Goal: Book appointment/travel/reservation

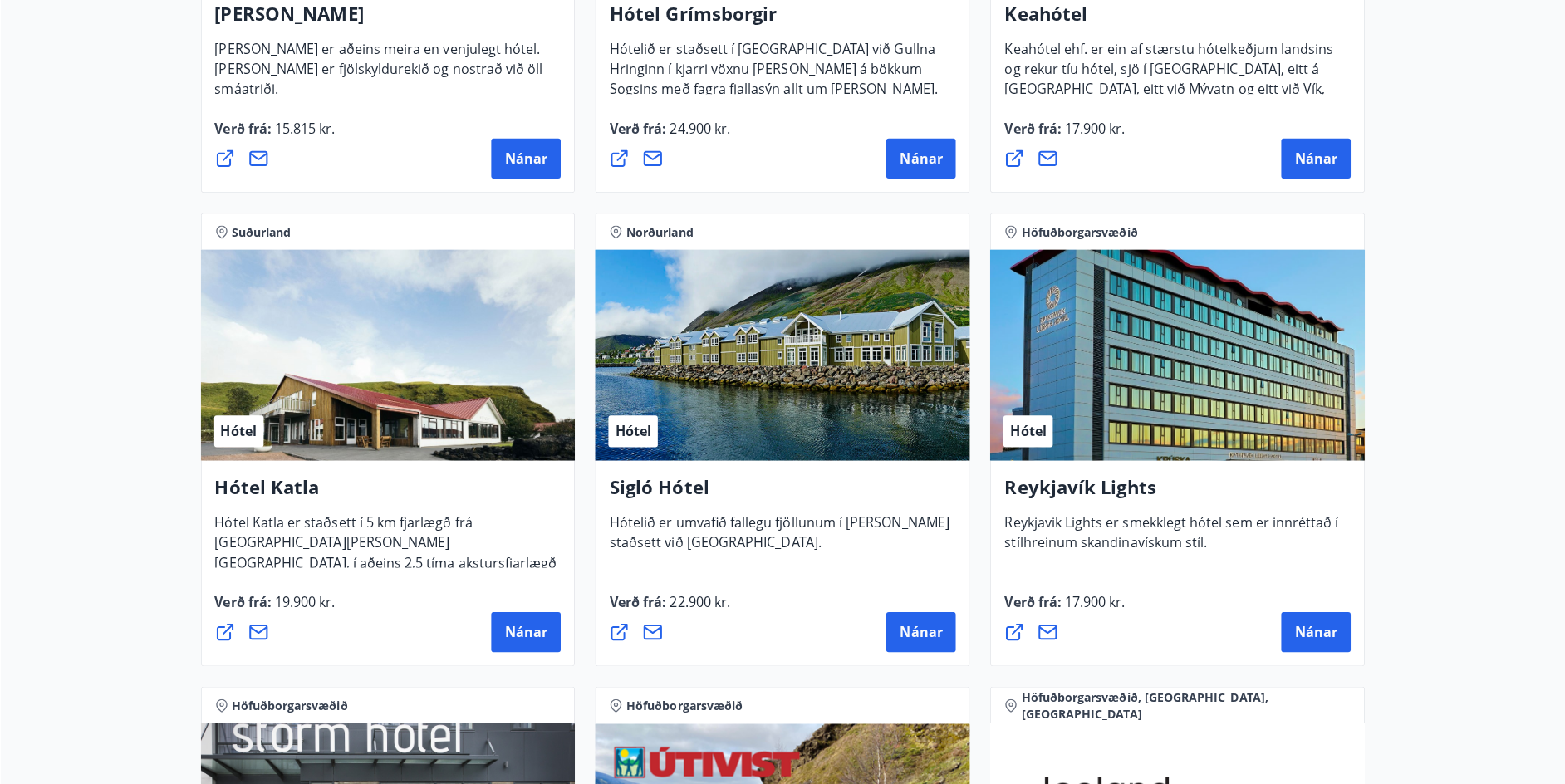
scroll to position [1081, 0]
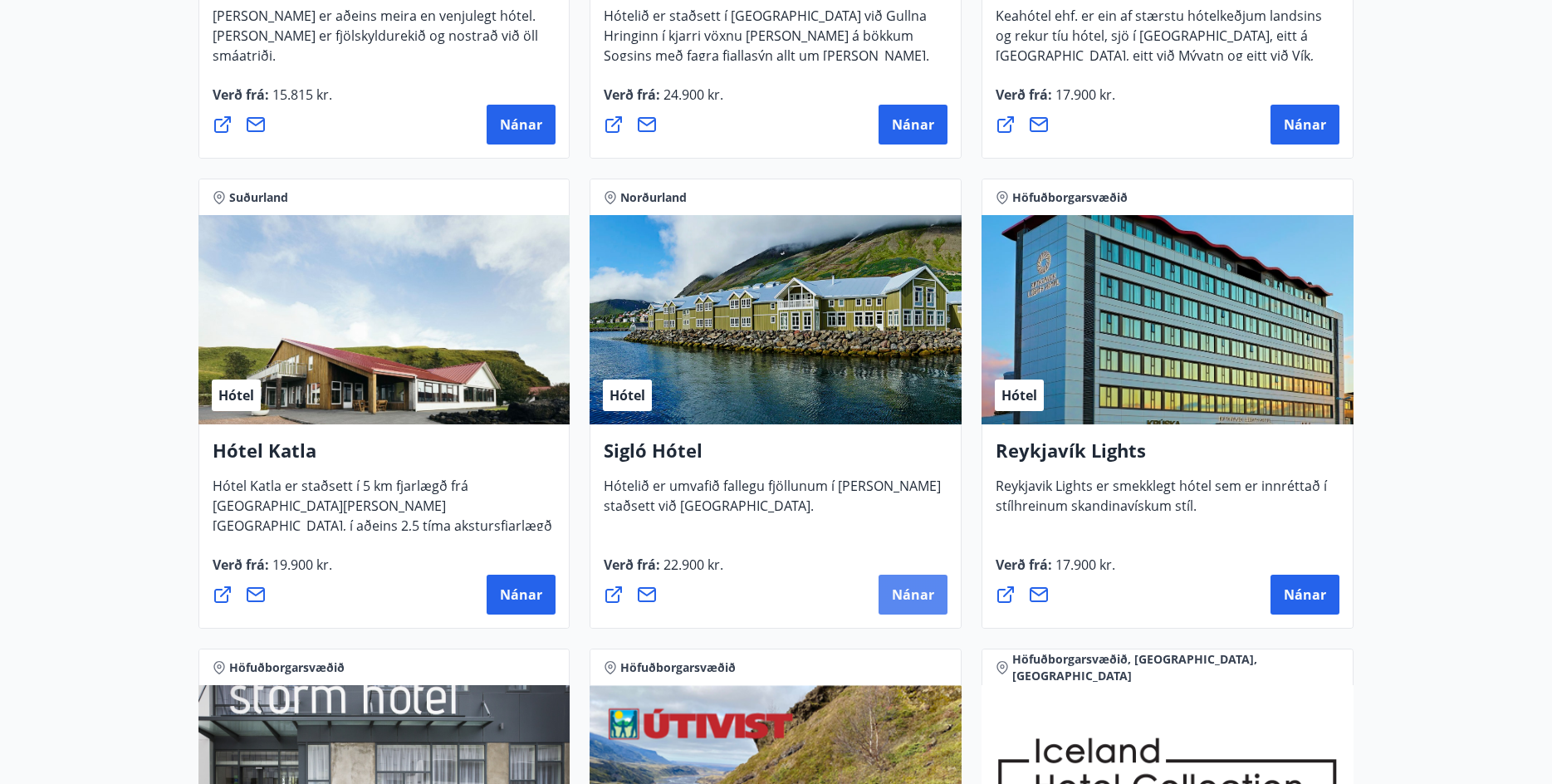
click at [918, 594] on span "Nánar" at bounding box center [912, 594] width 43 height 18
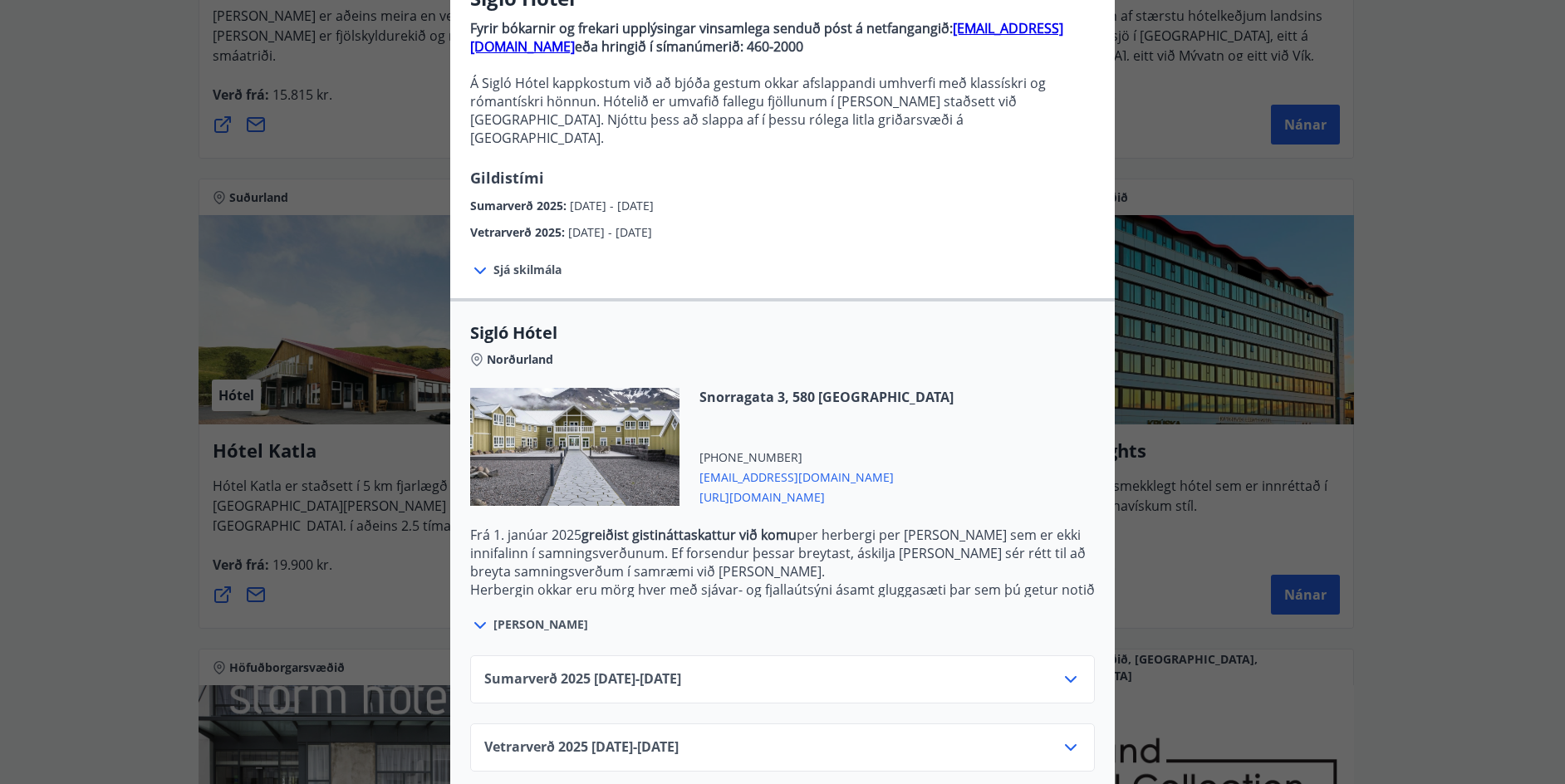
scroll to position [163, 0]
click at [930, 736] on div "Vetrarverð [PHONE_NUMBER][DATE] - [DATE]" at bounding box center [782, 752] width 596 height 33
click at [1061, 736] on icon at bounding box center [1071, 745] width 20 height 20
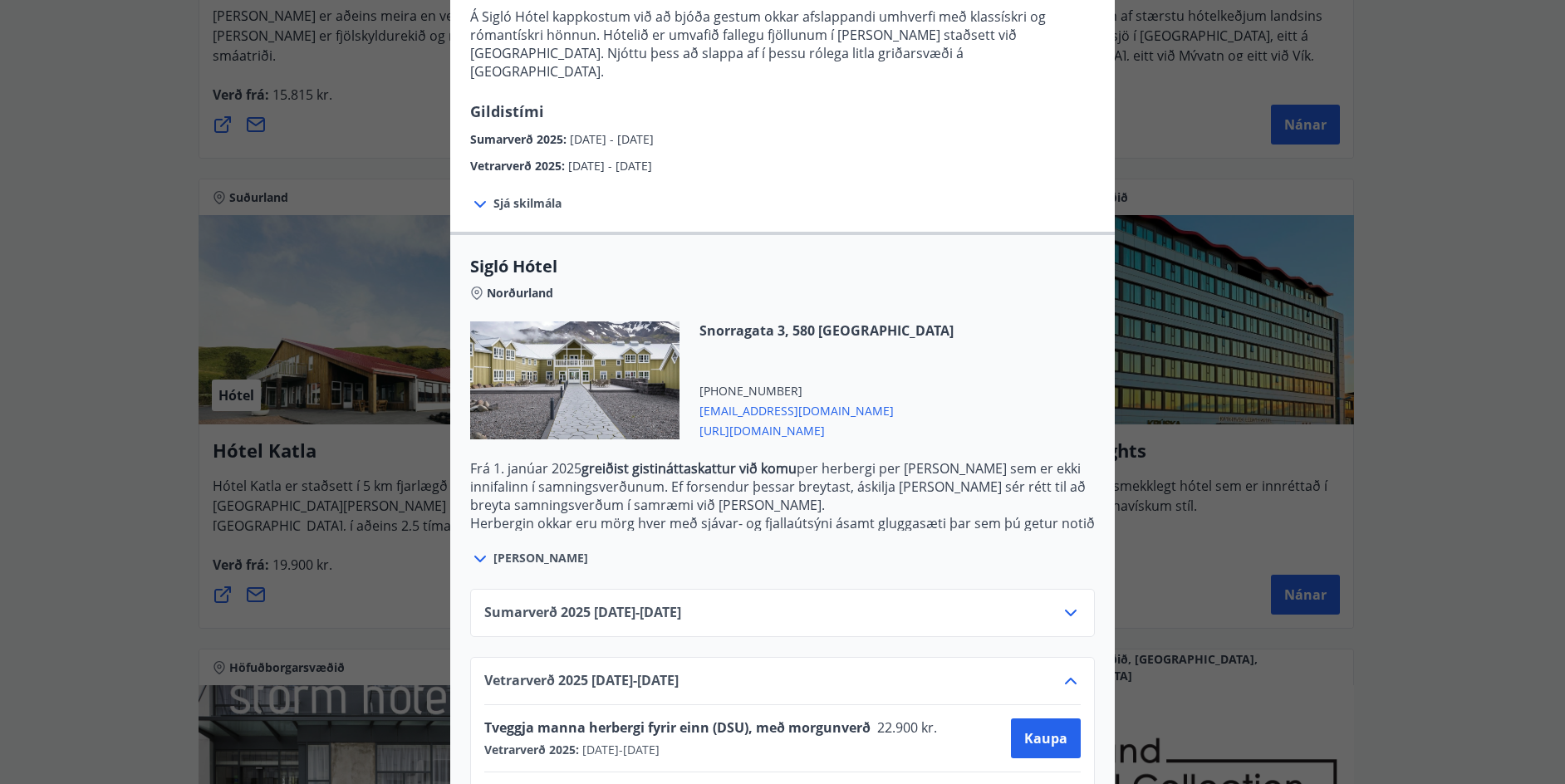
scroll to position [298, 0]
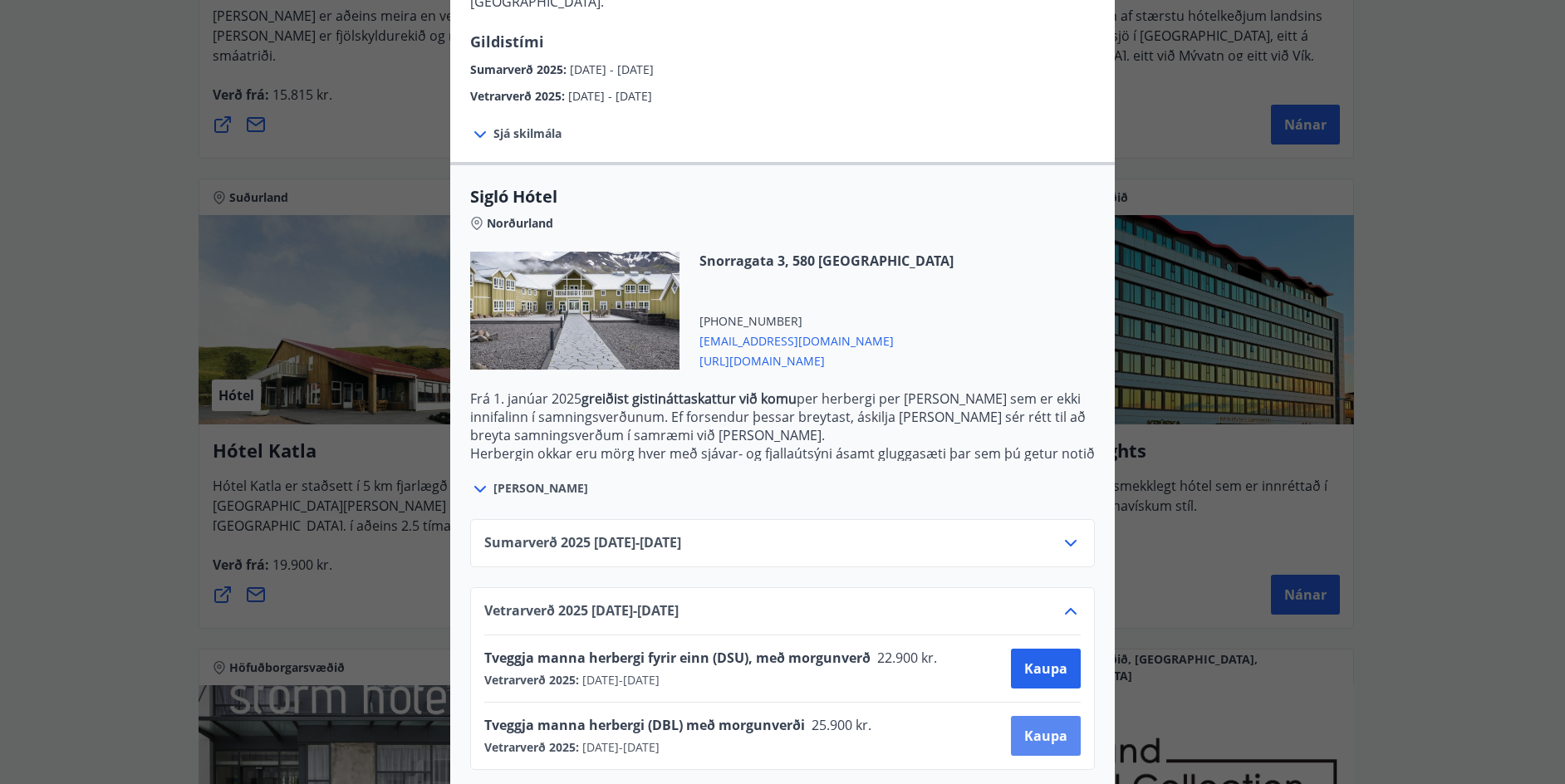
click at [1040, 726] on span "Kaupa" at bounding box center [1045, 735] width 43 height 18
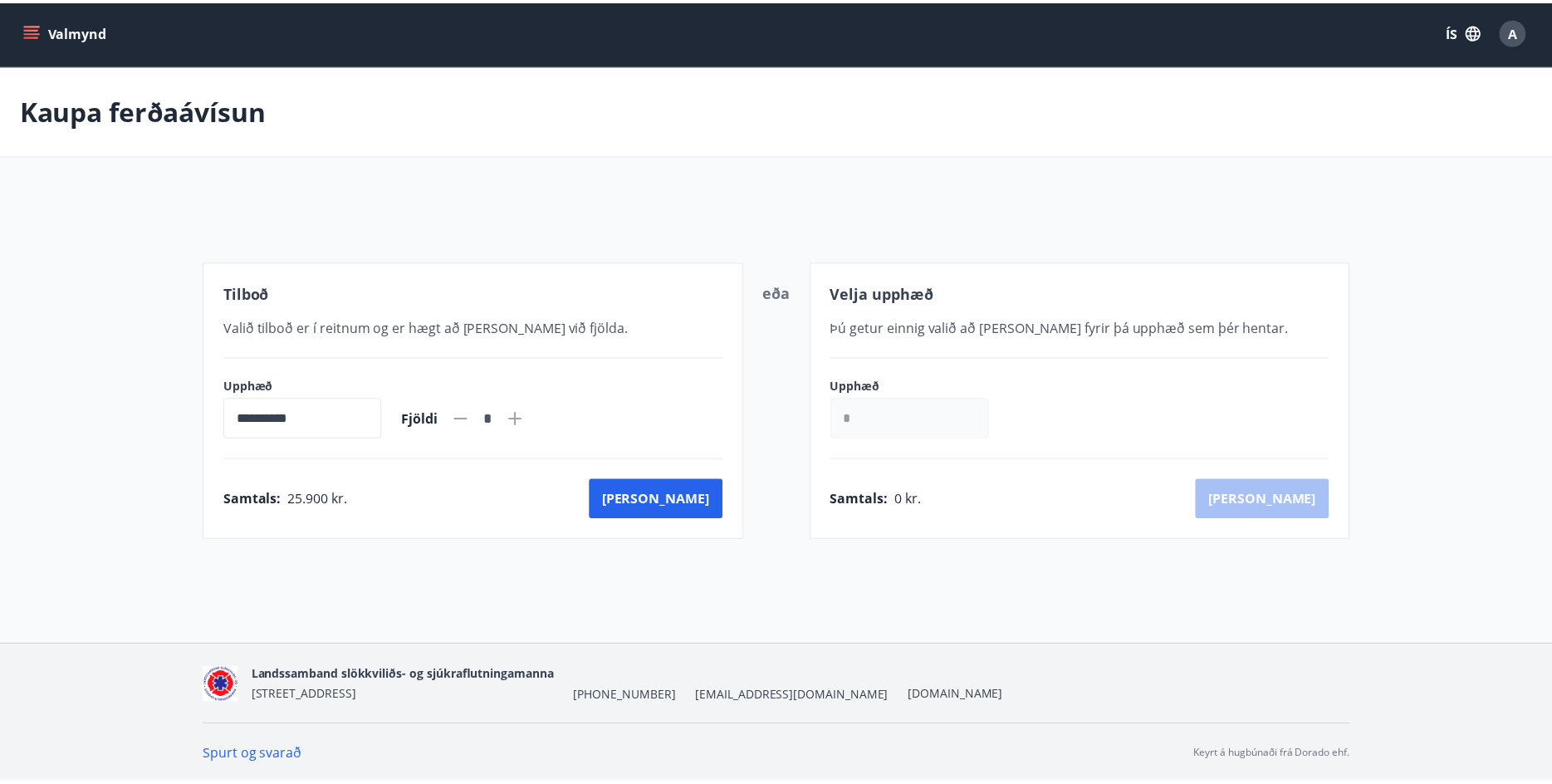
scroll to position [3, 0]
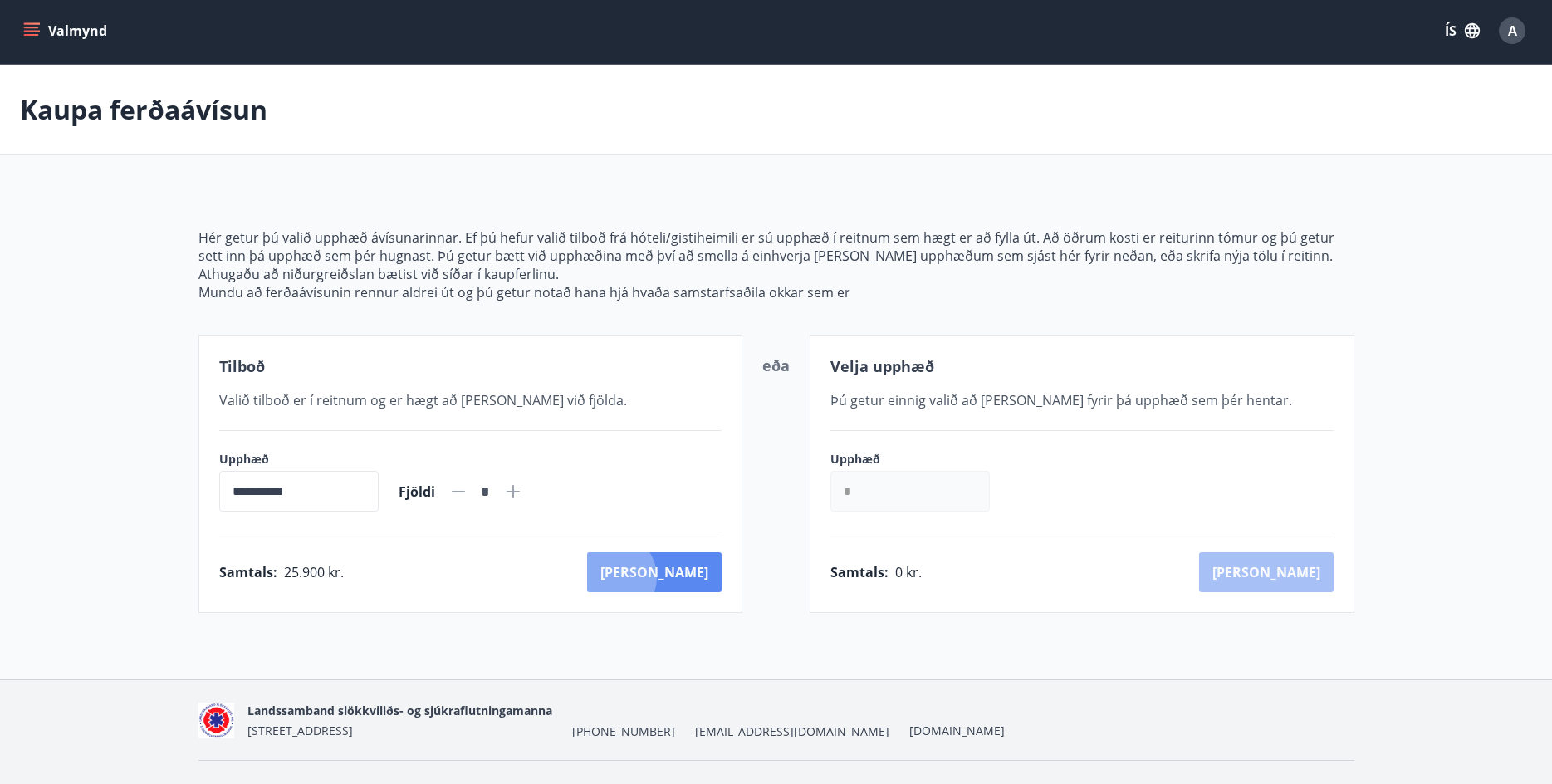
click at [685, 577] on button "[PERSON_NAME]" at bounding box center [655, 572] width 135 height 40
click at [840, 488] on input "*" at bounding box center [910, 490] width 160 height 41
drag, startPoint x: 857, startPoint y: 488, endPoint x: 830, endPoint y: 487, distance: 27.0
click at [831, 487] on input "*" at bounding box center [910, 490] width 160 height 41
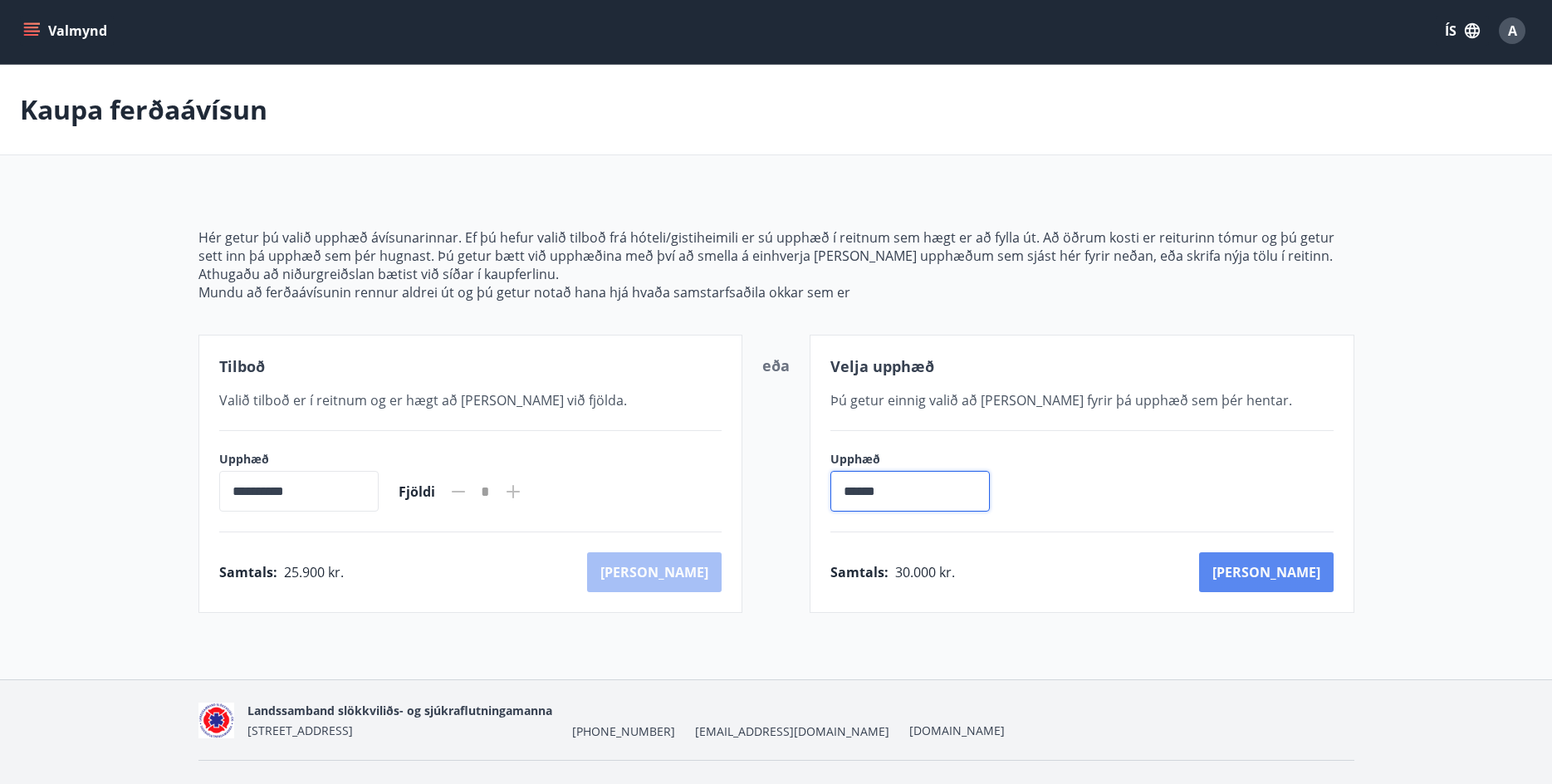
type input "******"
click at [1300, 572] on button "[PERSON_NAME]" at bounding box center [1266, 572] width 135 height 40
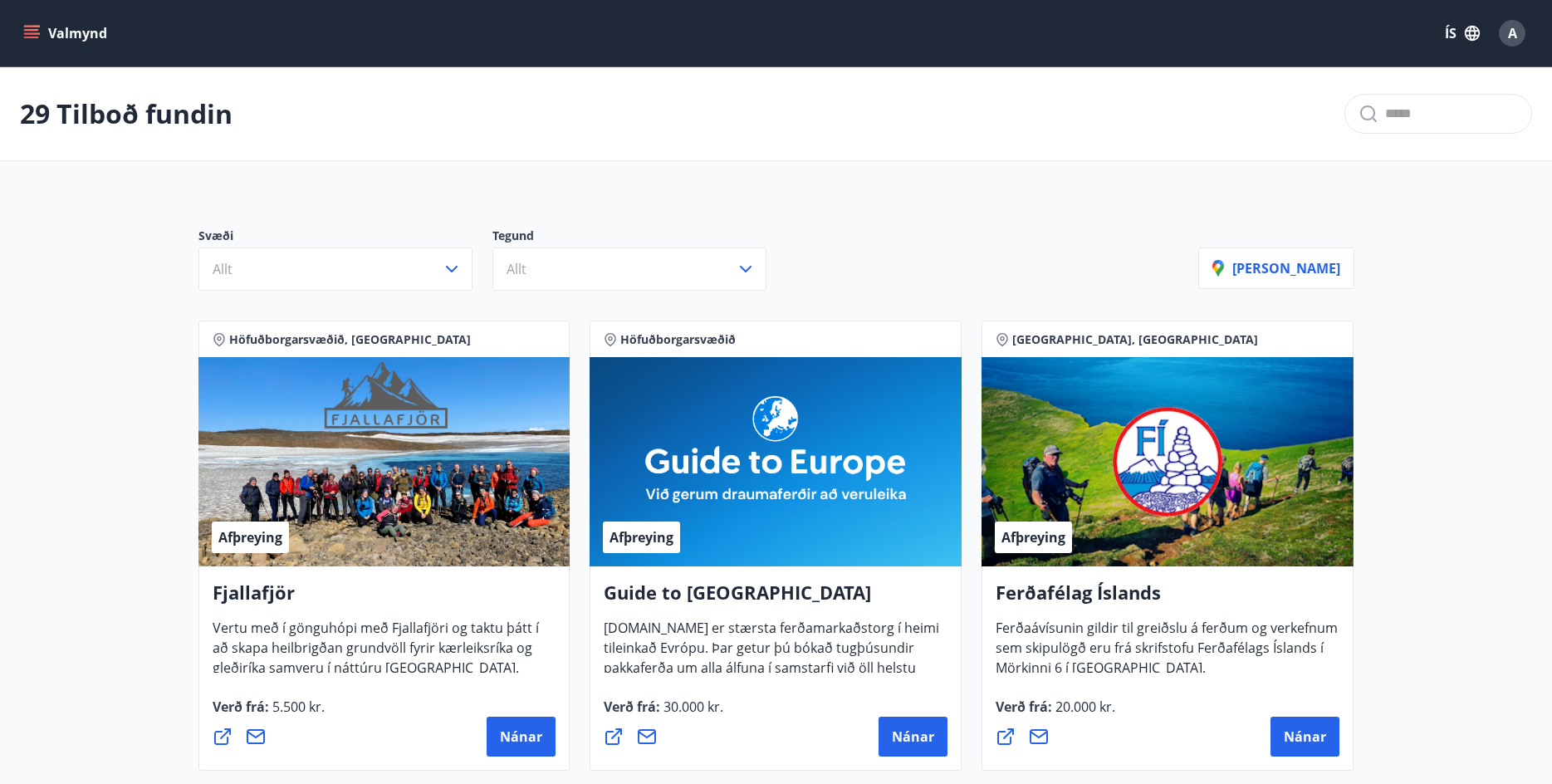
click at [34, 24] on button "Valmynd" at bounding box center [67, 32] width 94 height 29
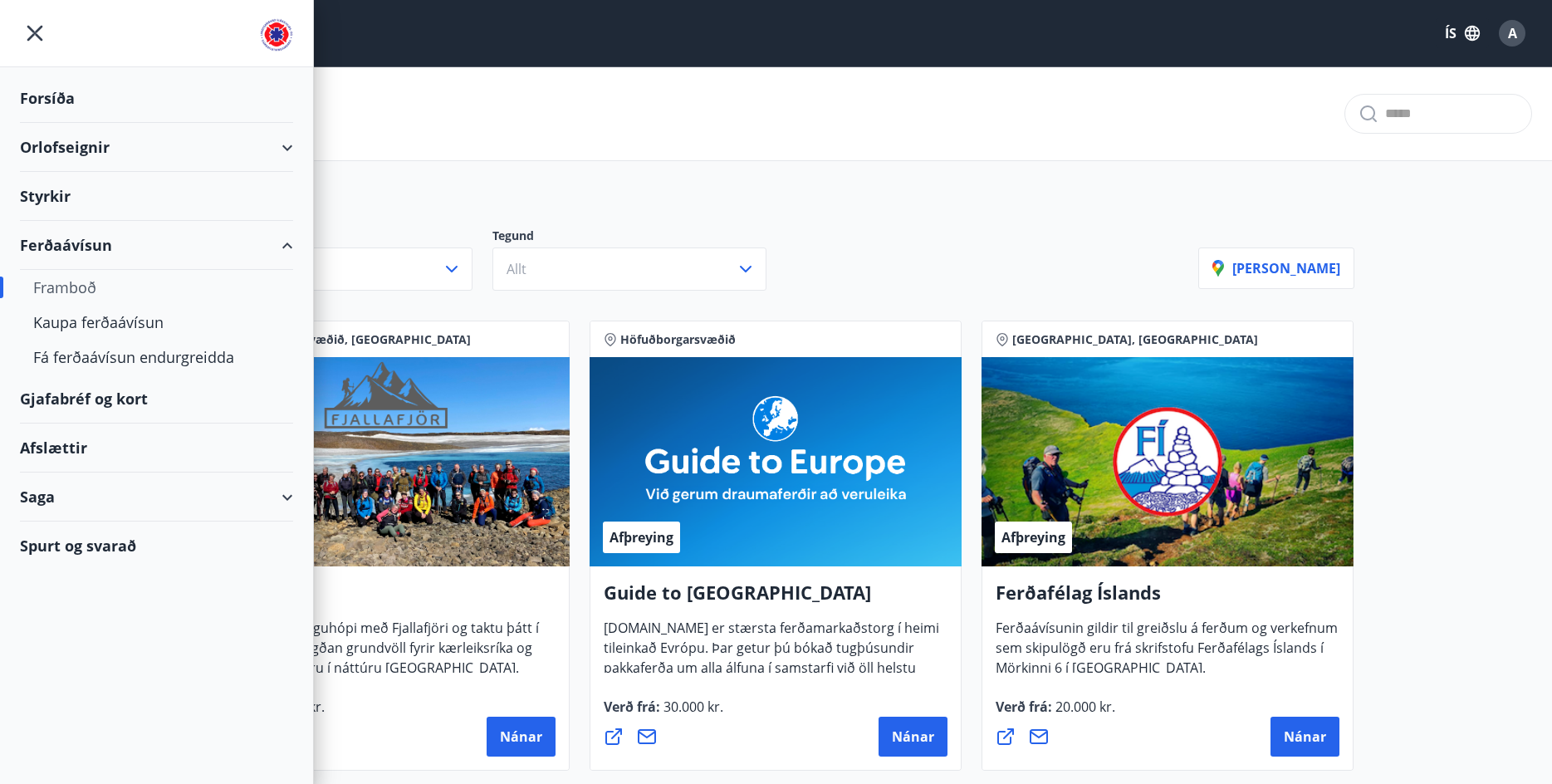
click at [72, 154] on div "Orlofseignir" at bounding box center [156, 147] width 273 height 49
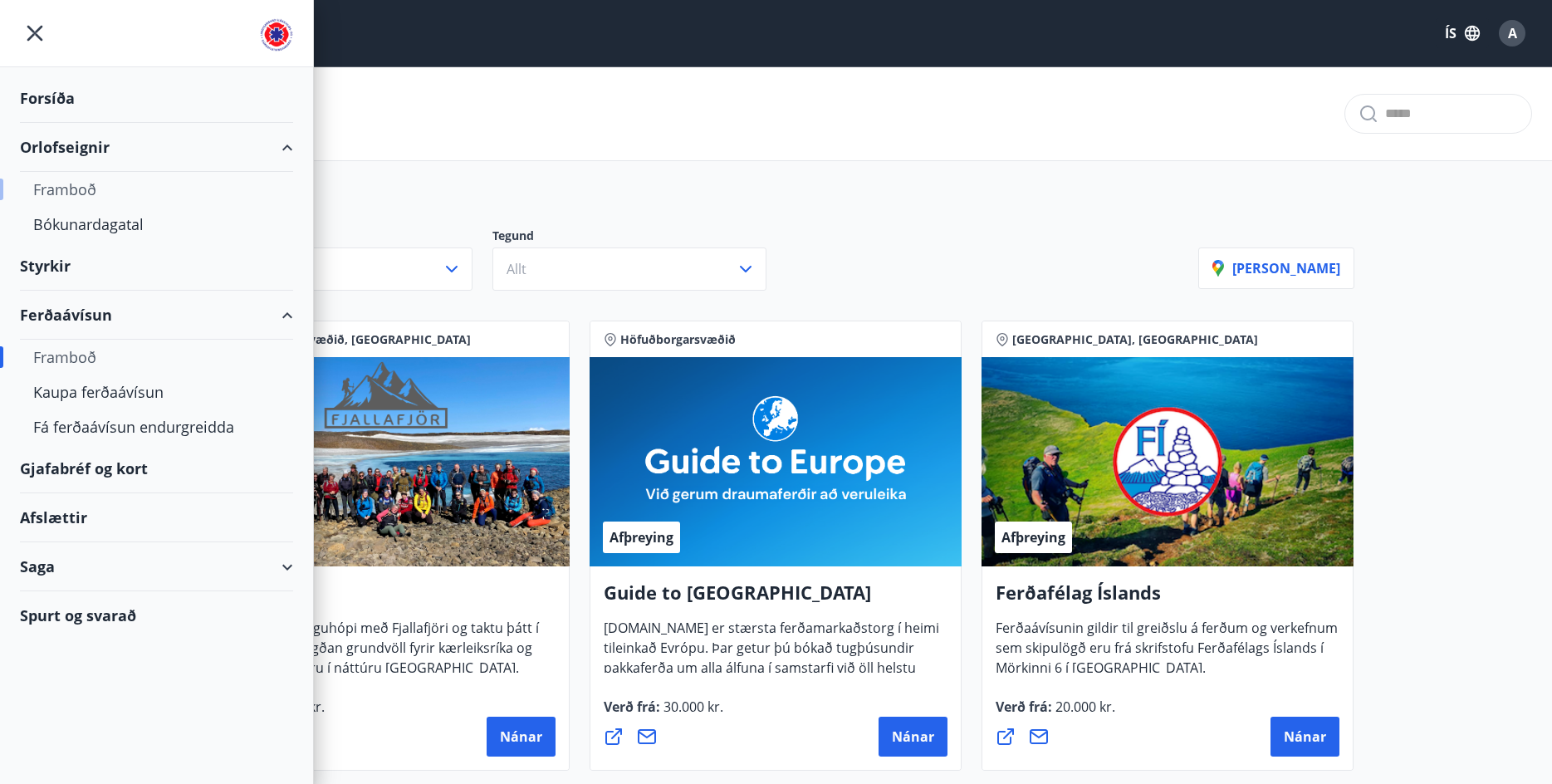
click at [78, 190] on div "Framboð" at bounding box center [156, 189] width 246 height 35
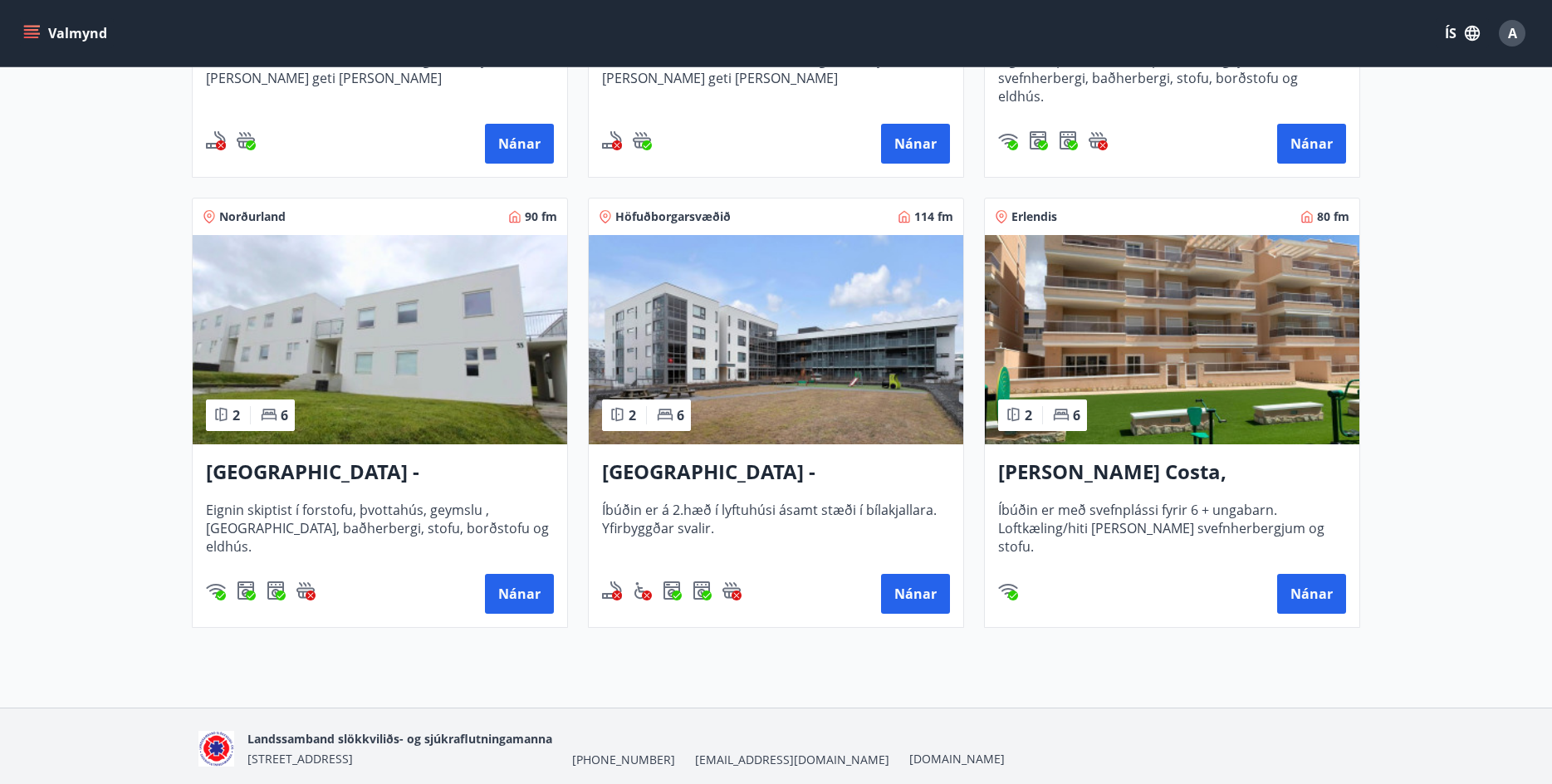
scroll to position [664, 0]
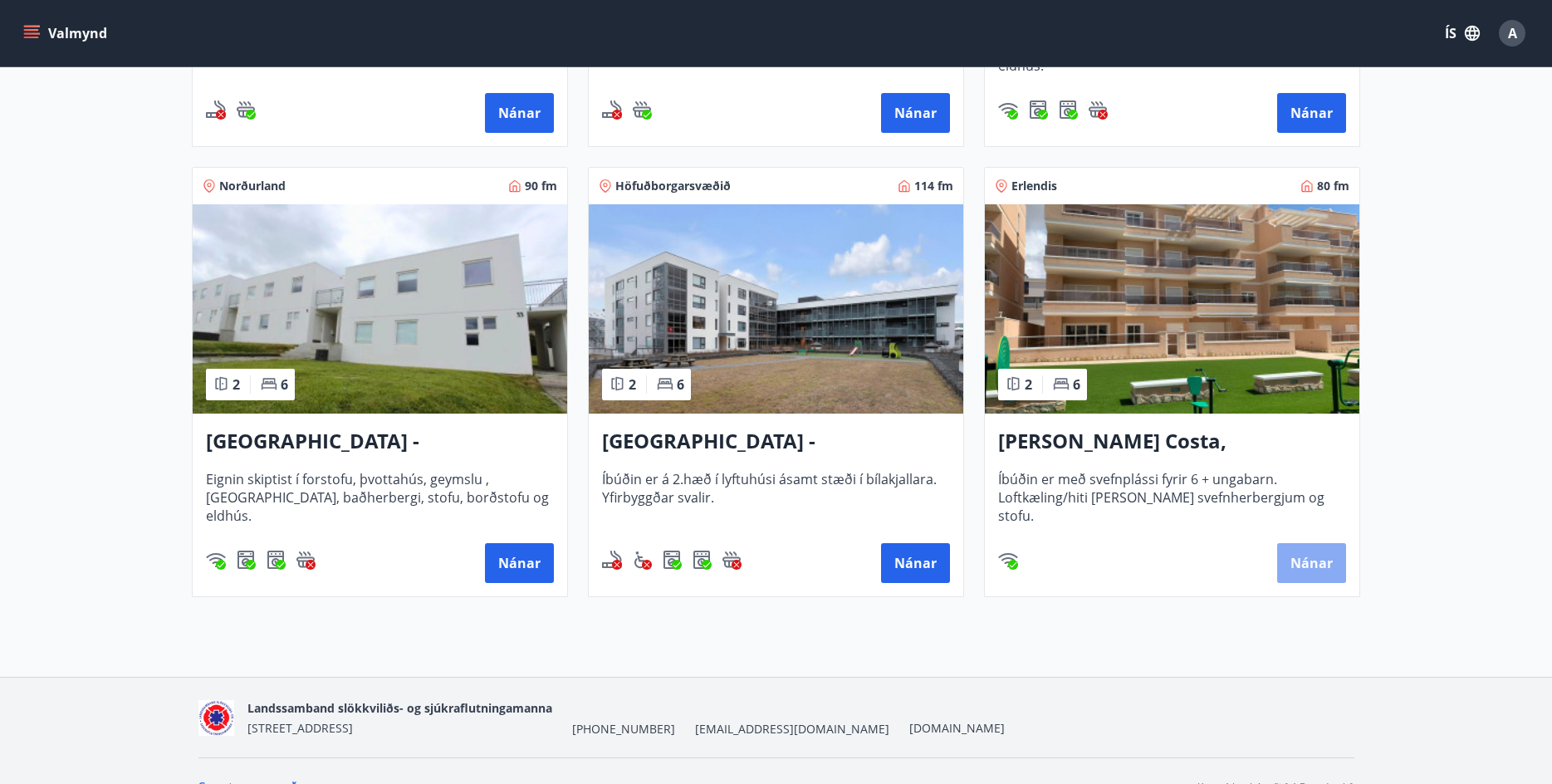
click at [1322, 564] on button "Nánar" at bounding box center [1312, 563] width 69 height 40
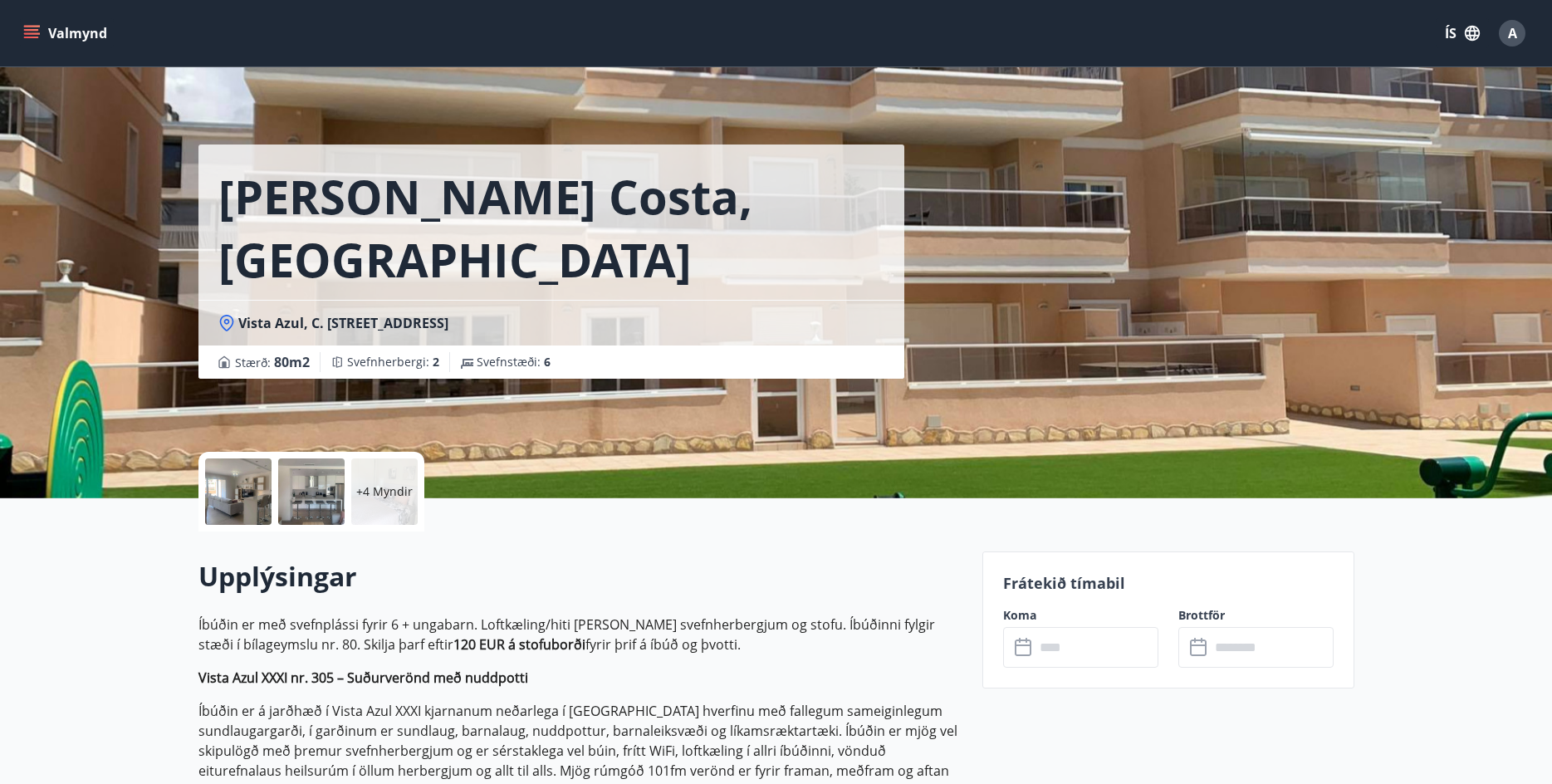
click at [240, 501] on div at bounding box center [239, 491] width 67 height 67
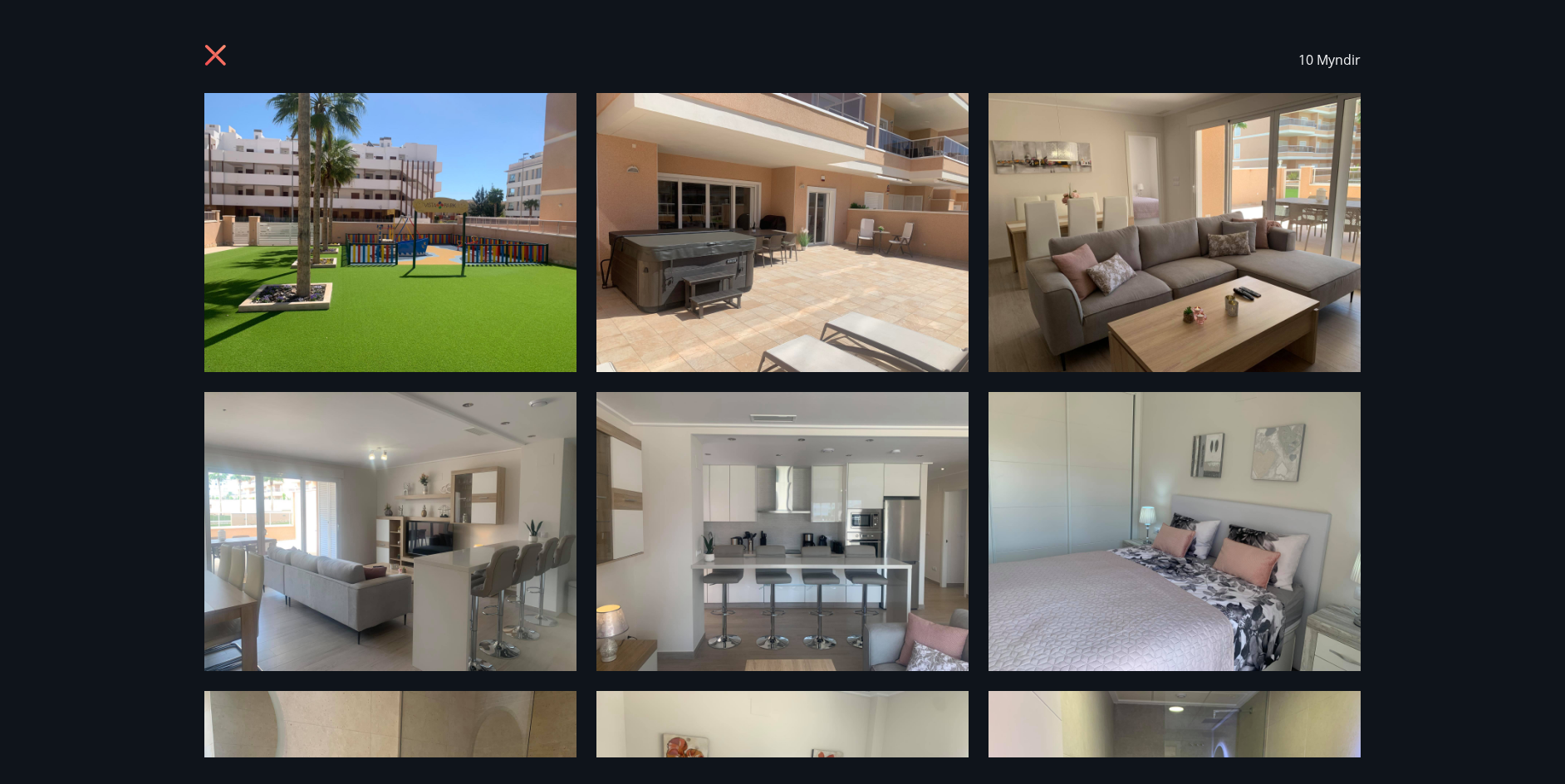
click at [212, 53] on icon at bounding box center [216, 55] width 21 height 21
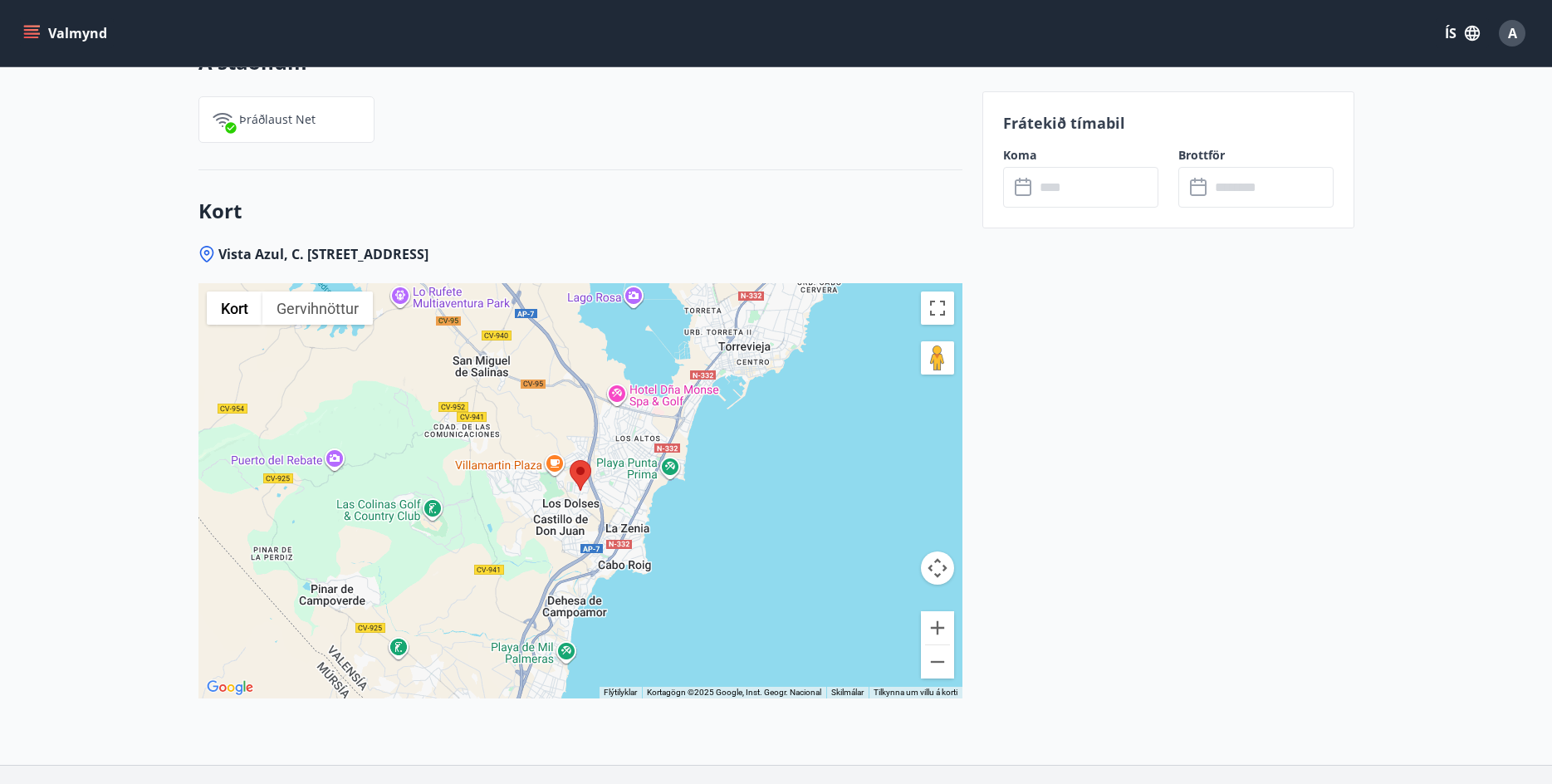
scroll to position [2491, 0]
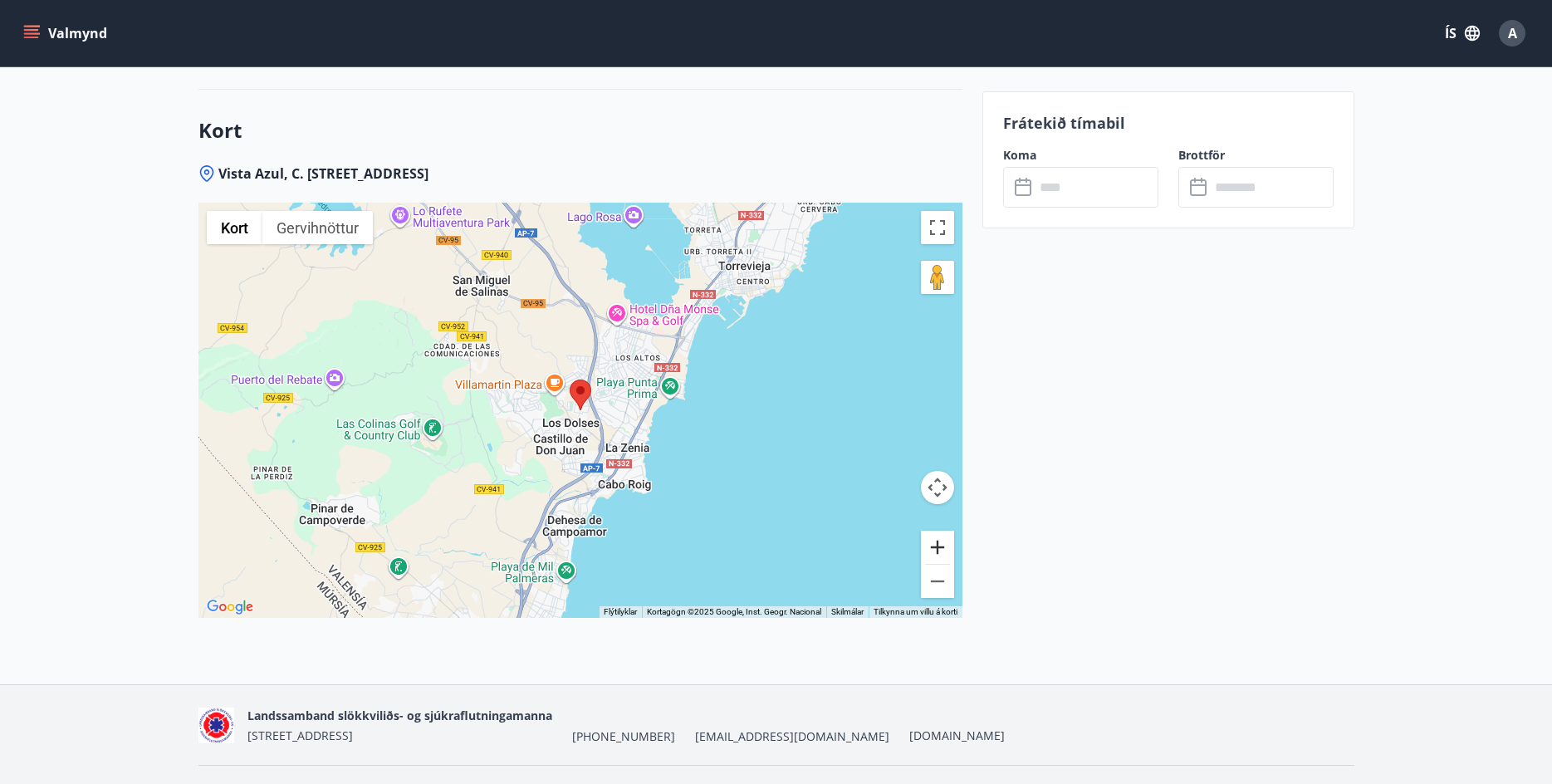
click at [930, 530] on button "Stækka" at bounding box center [937, 546] width 33 height 33
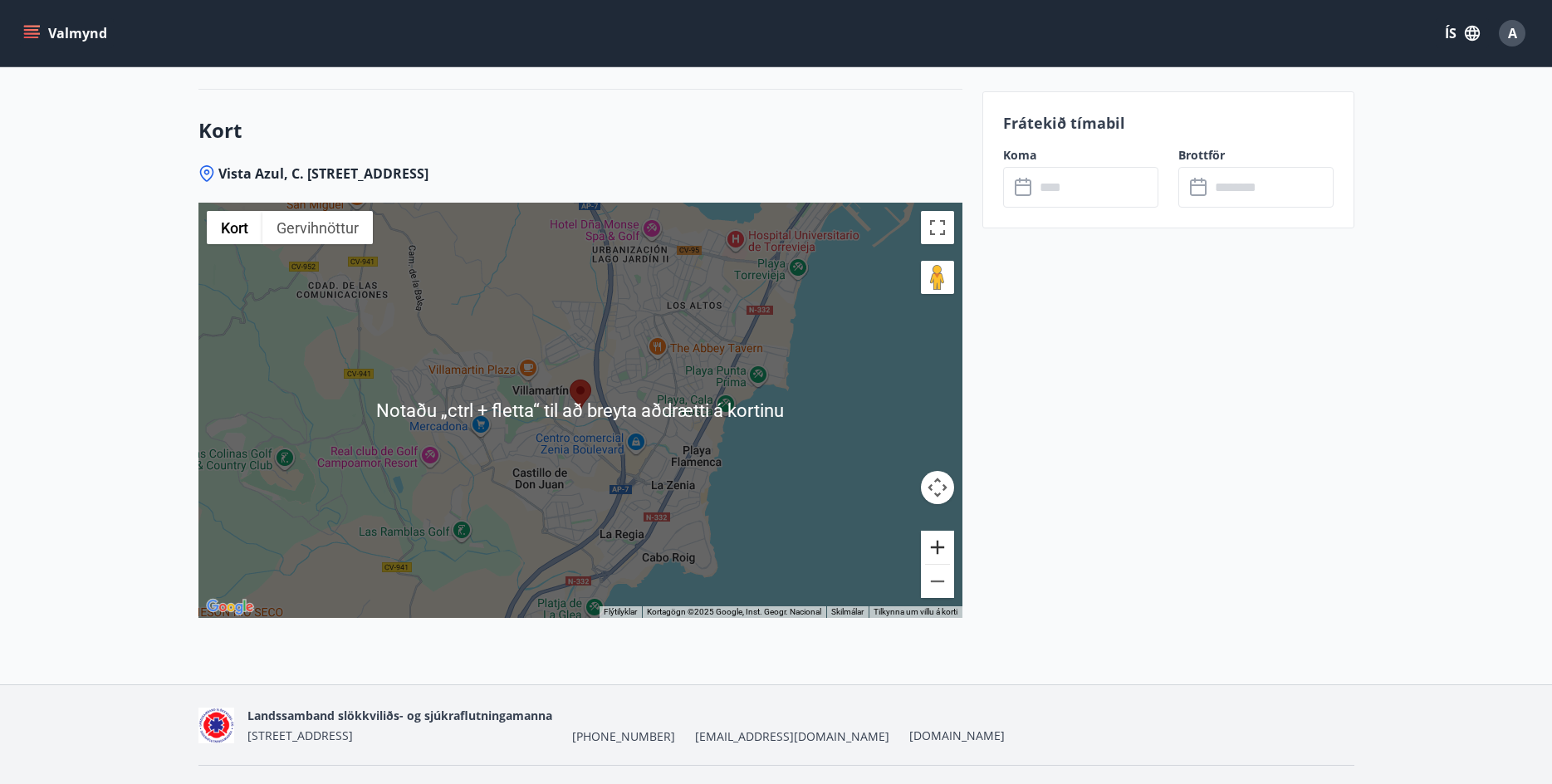
click at [940, 530] on button "Stækka" at bounding box center [937, 546] width 33 height 33
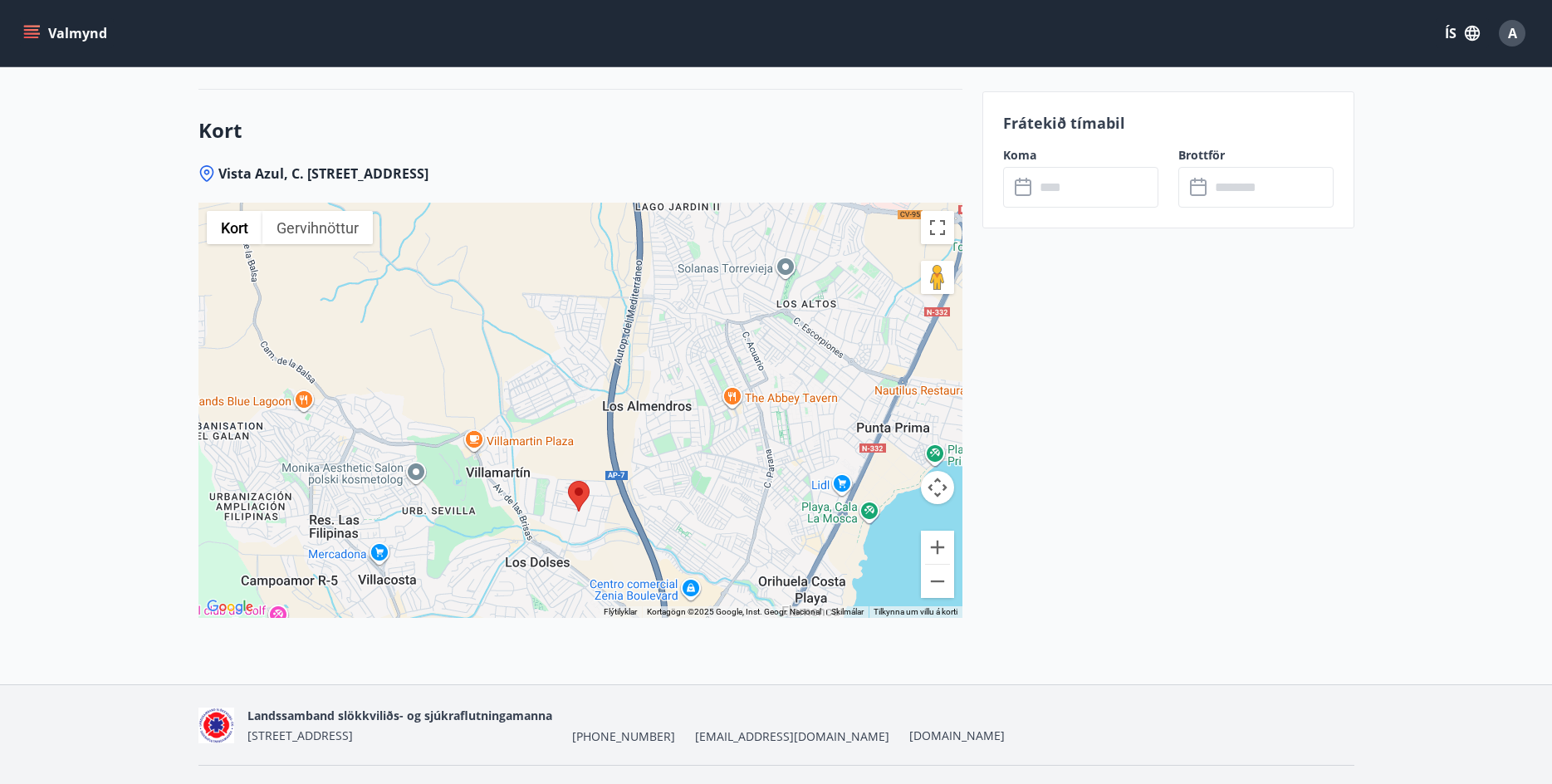
drag, startPoint x: 708, startPoint y: 275, endPoint x: 706, endPoint y: 377, distance: 102.0
click at [706, 377] on div at bounding box center [581, 410] width 764 height 415
click at [931, 564] on button "Minnka" at bounding box center [937, 581] width 33 height 33
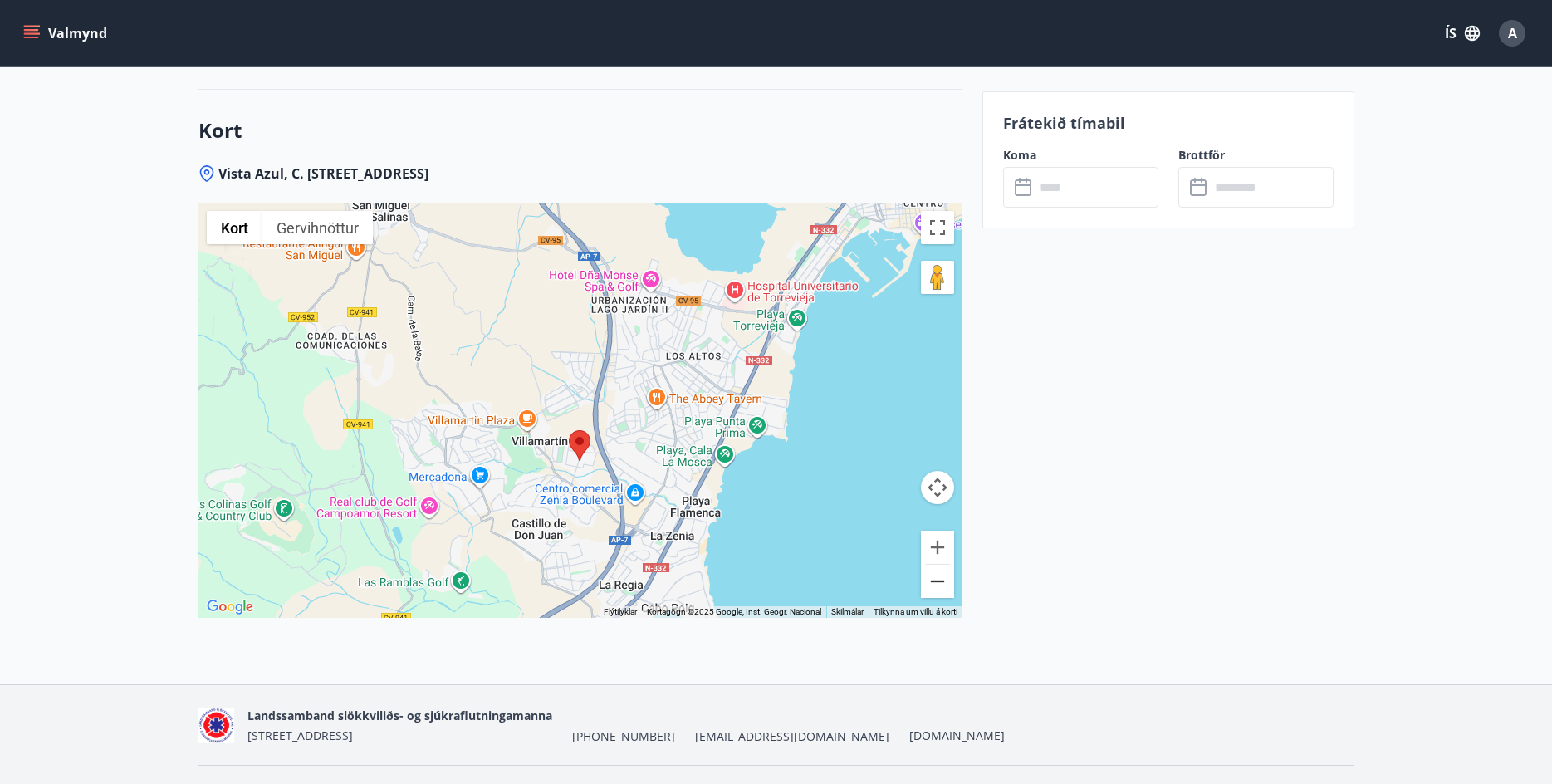
click at [931, 564] on button "Minnka" at bounding box center [937, 581] width 33 height 33
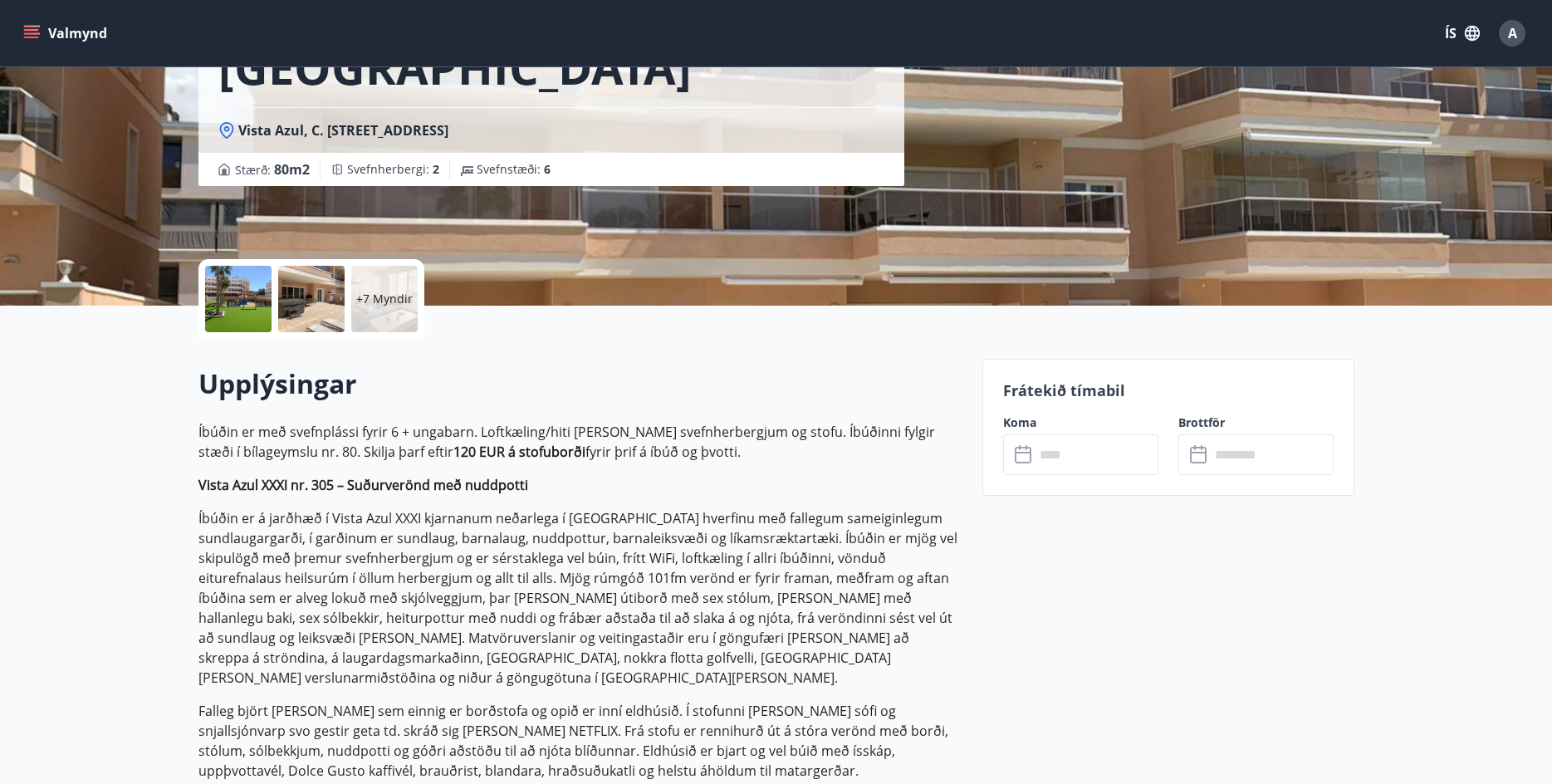
scroll to position [166, 0]
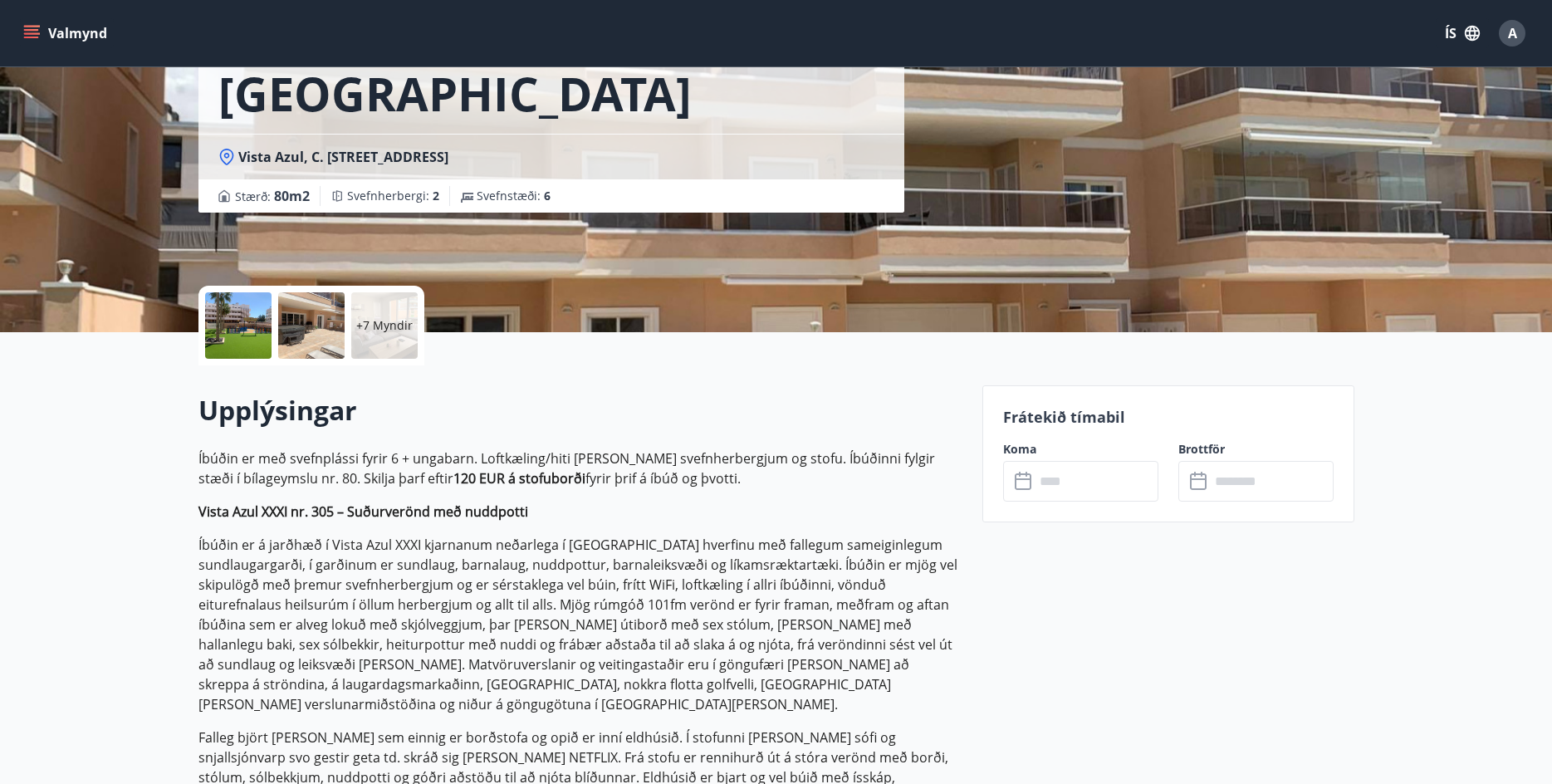
click at [1053, 477] on input "text" at bounding box center [1096, 481] width 124 height 41
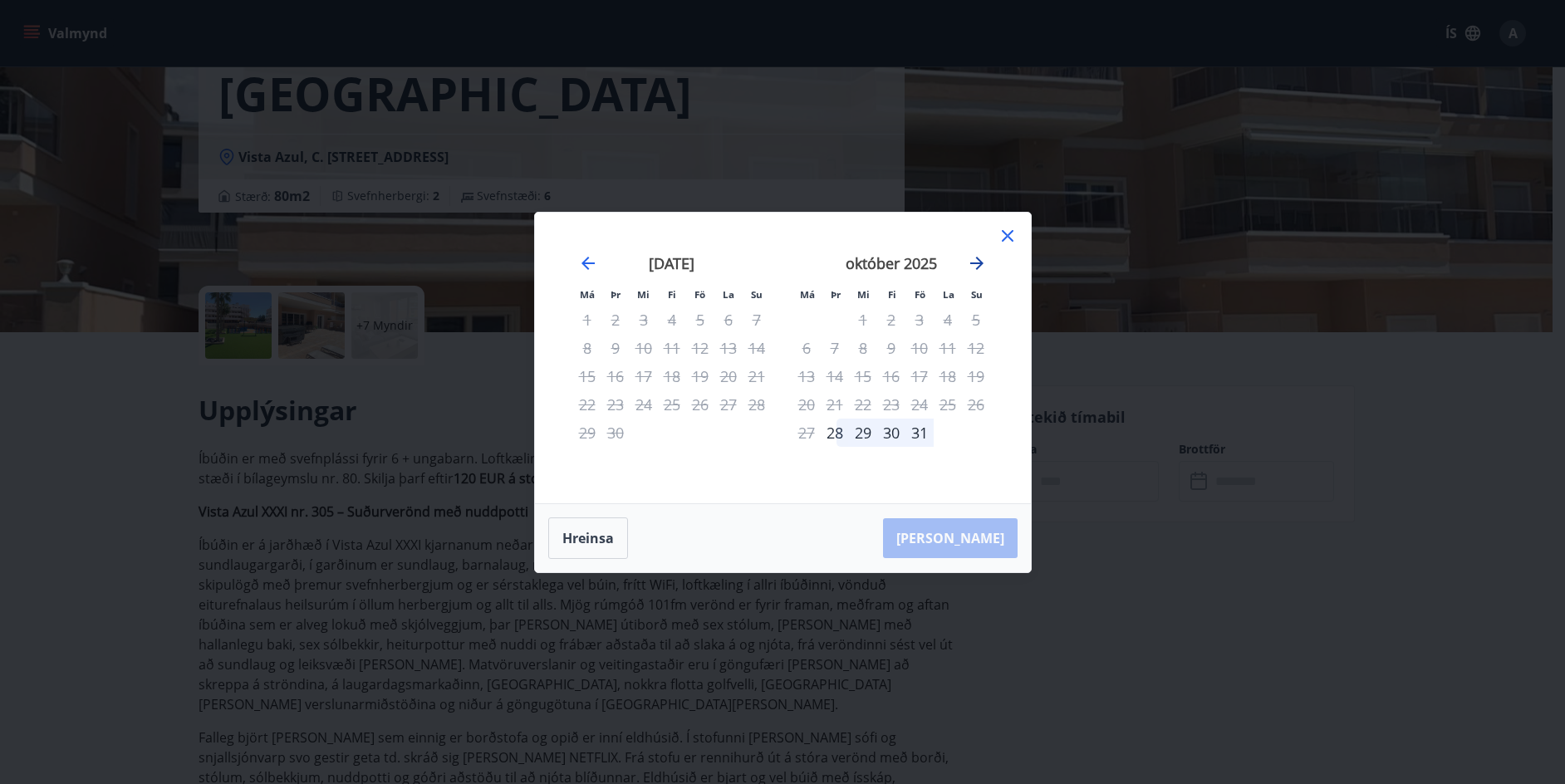
click at [974, 262] on icon "Move forward to switch to the next month." at bounding box center [976, 263] width 13 height 13
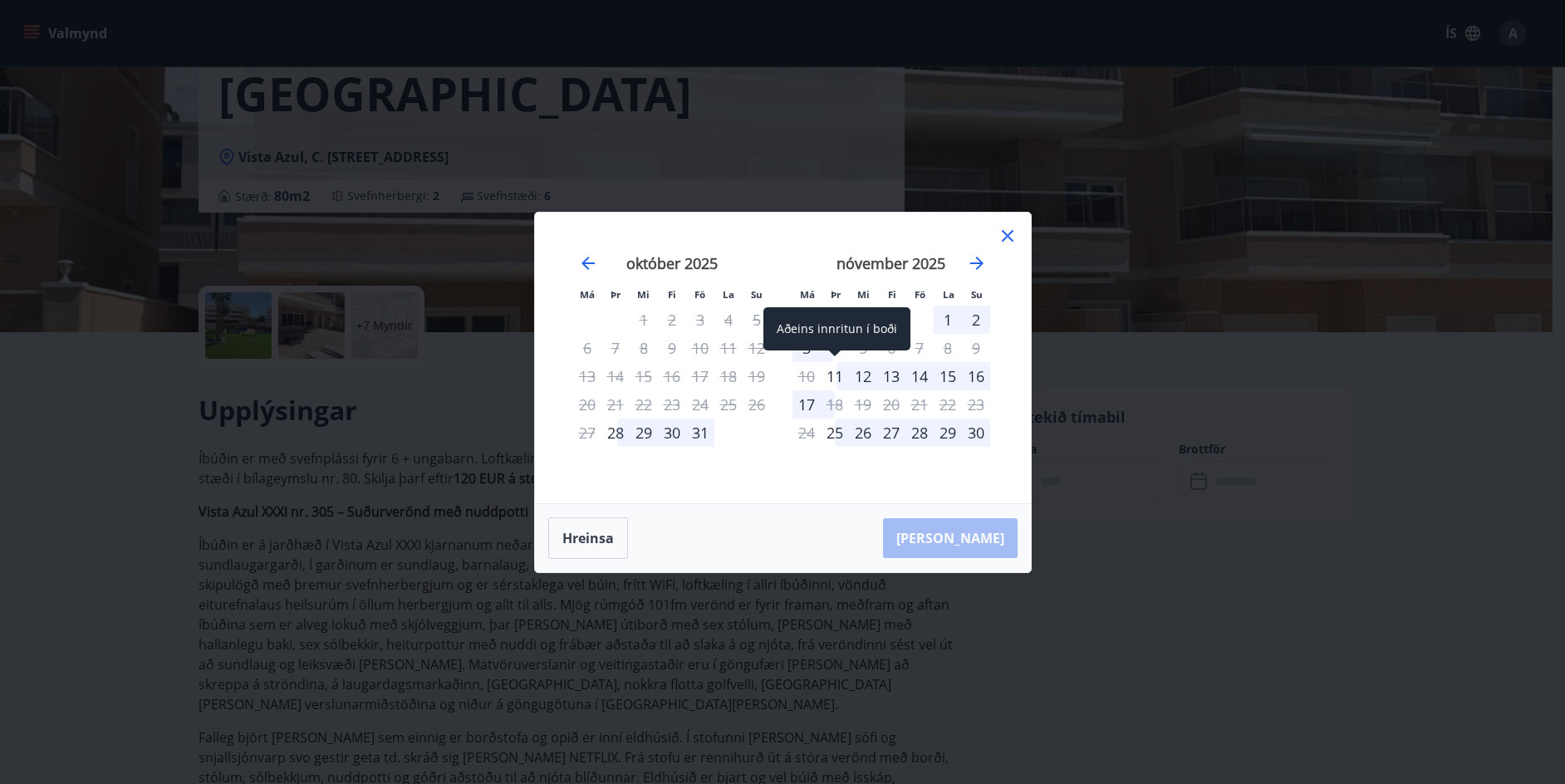
click at [836, 377] on div "11" at bounding box center [835, 376] width 29 height 29
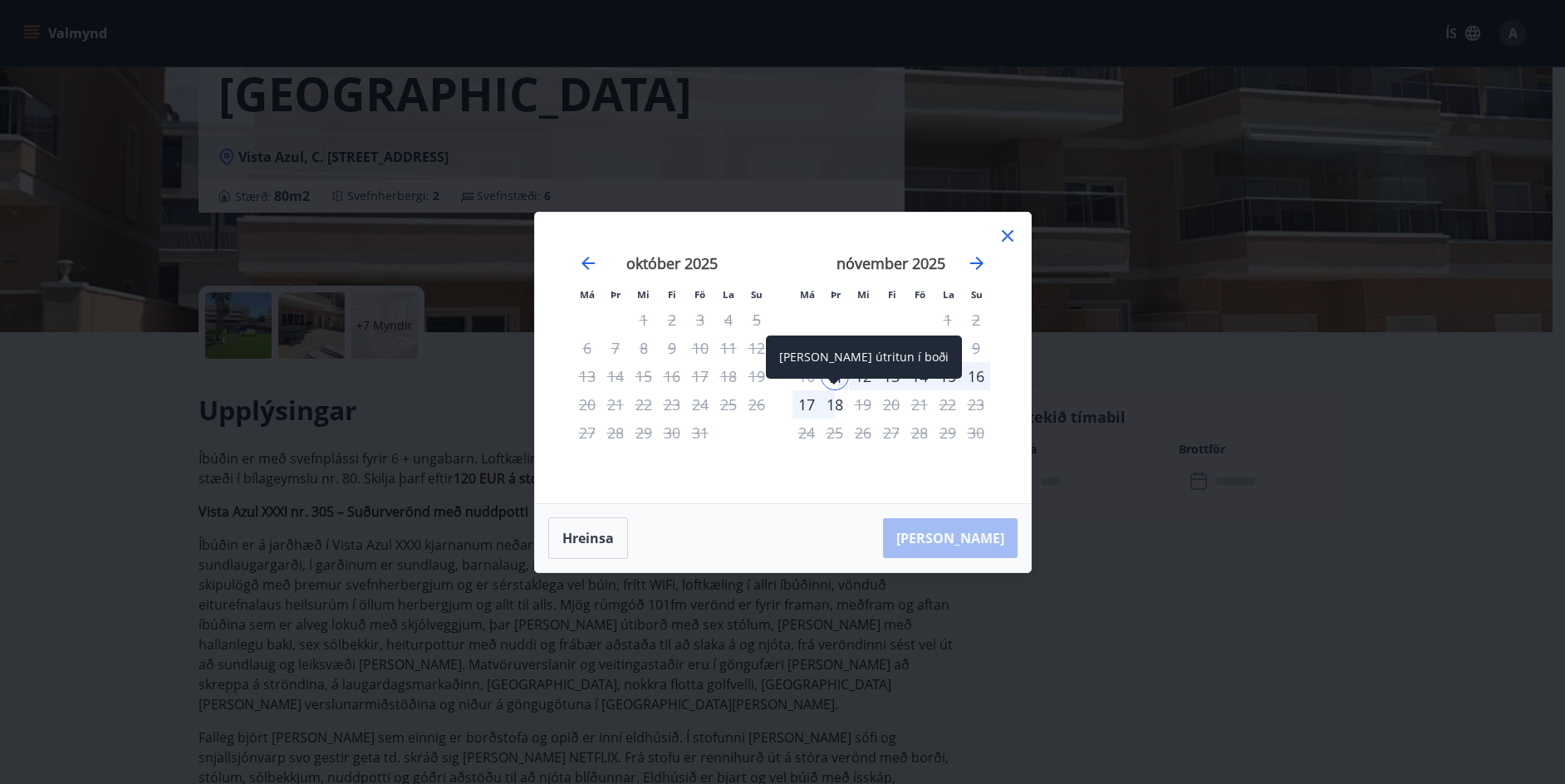
click at [832, 401] on div "18" at bounding box center [835, 405] width 29 height 29
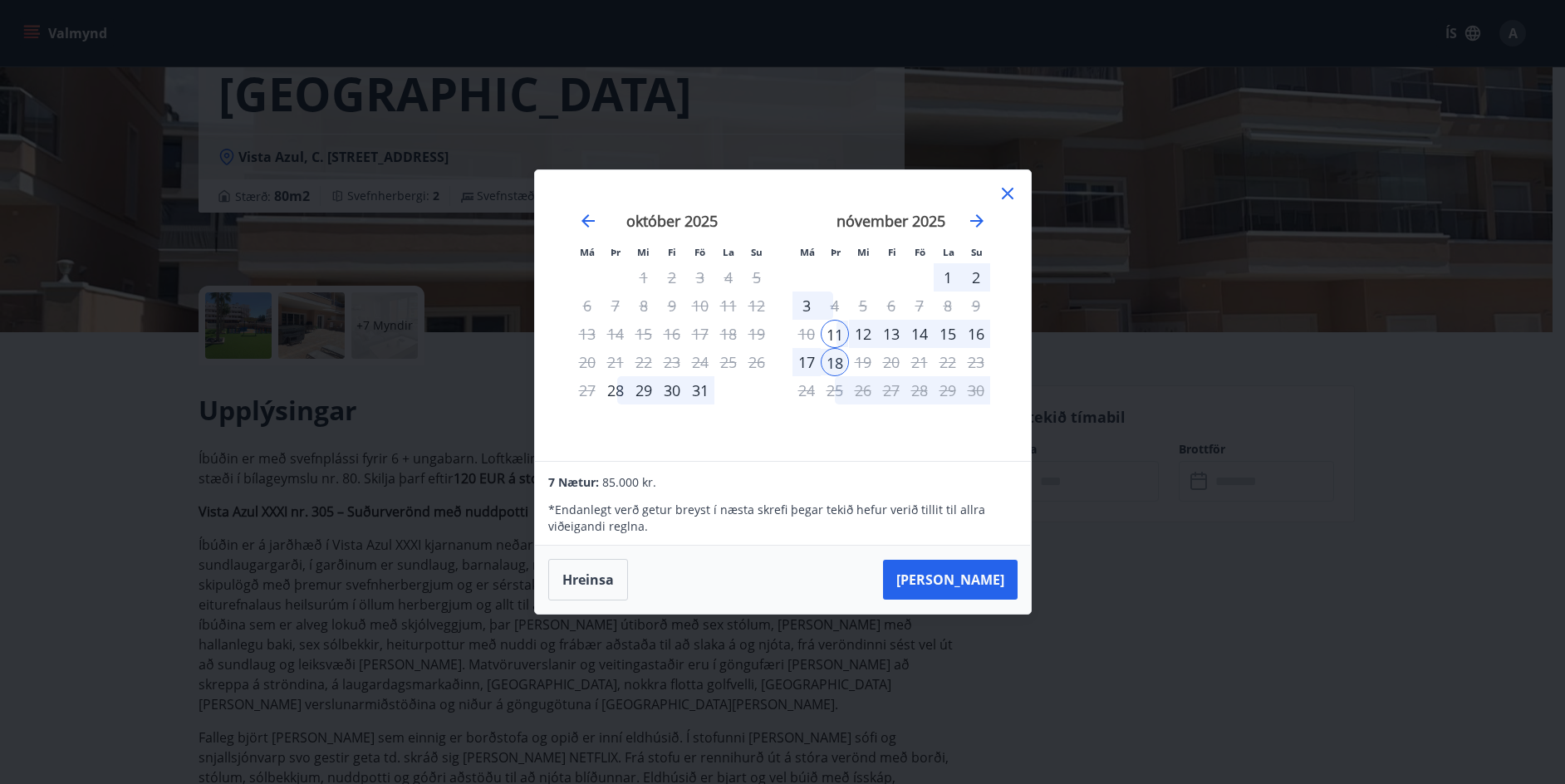
click at [1003, 195] on icon at bounding box center [1007, 193] width 20 height 20
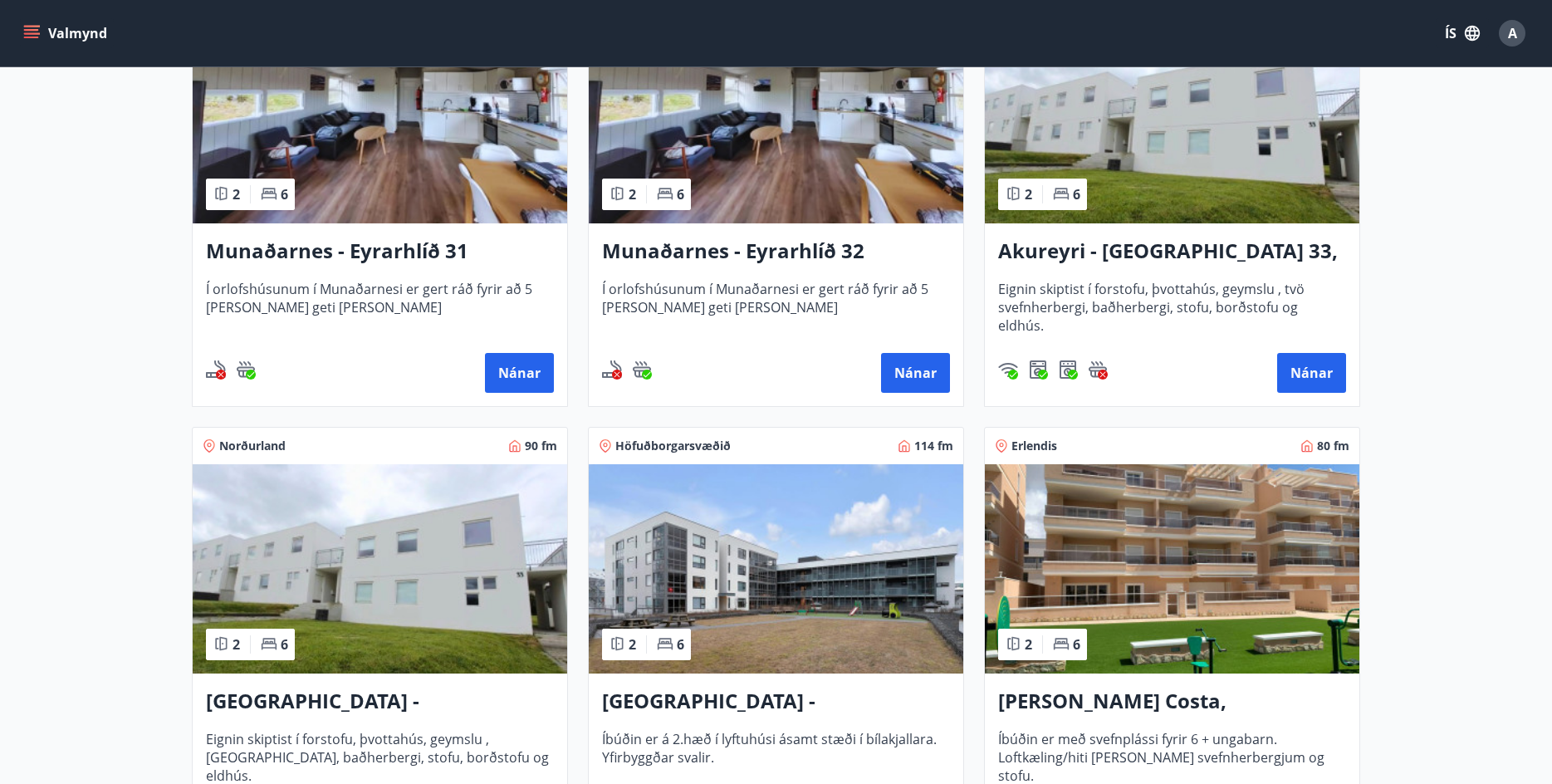
scroll to position [415, 0]
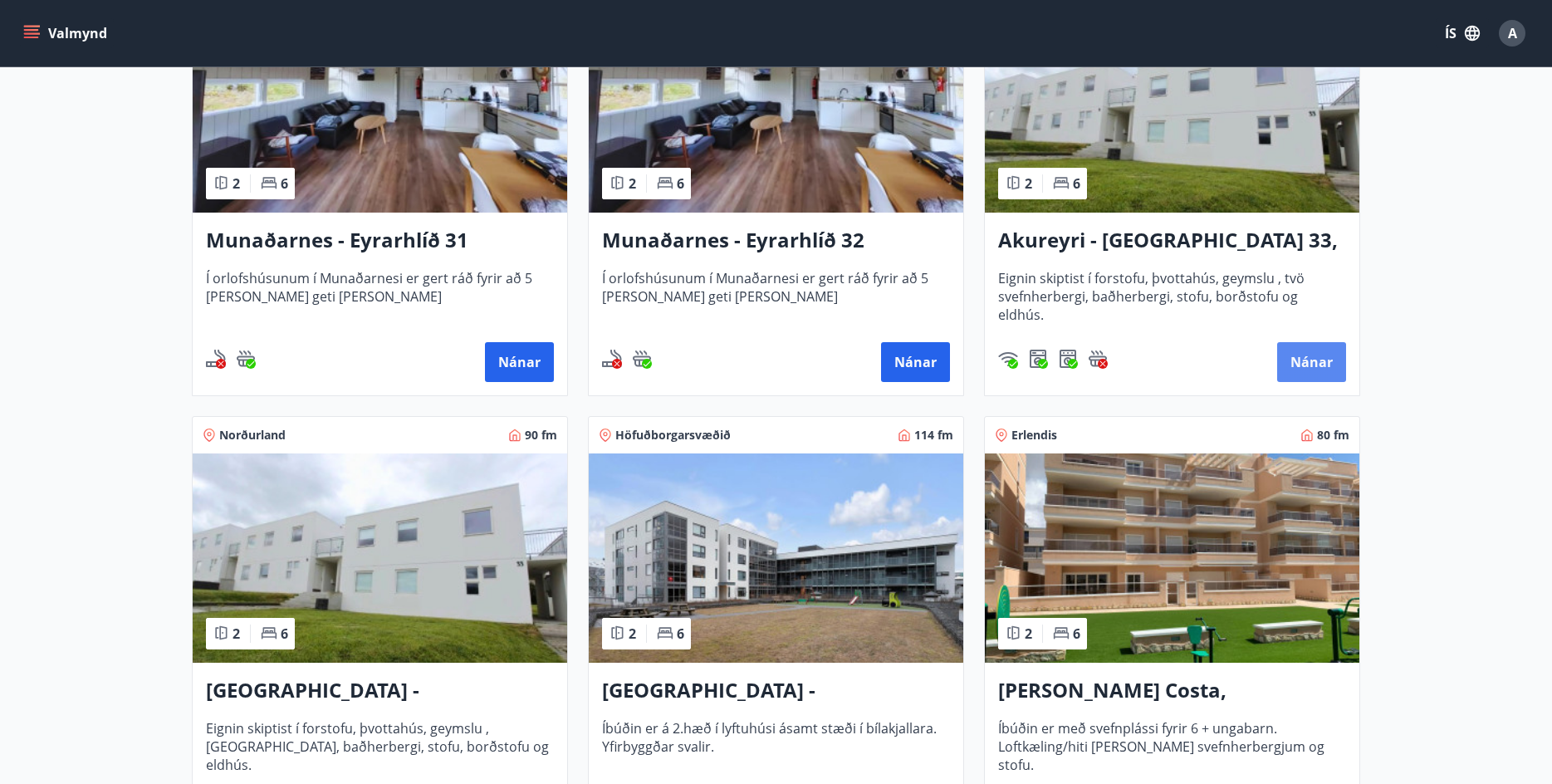
click at [1303, 361] on button "Nánar" at bounding box center [1312, 362] width 69 height 40
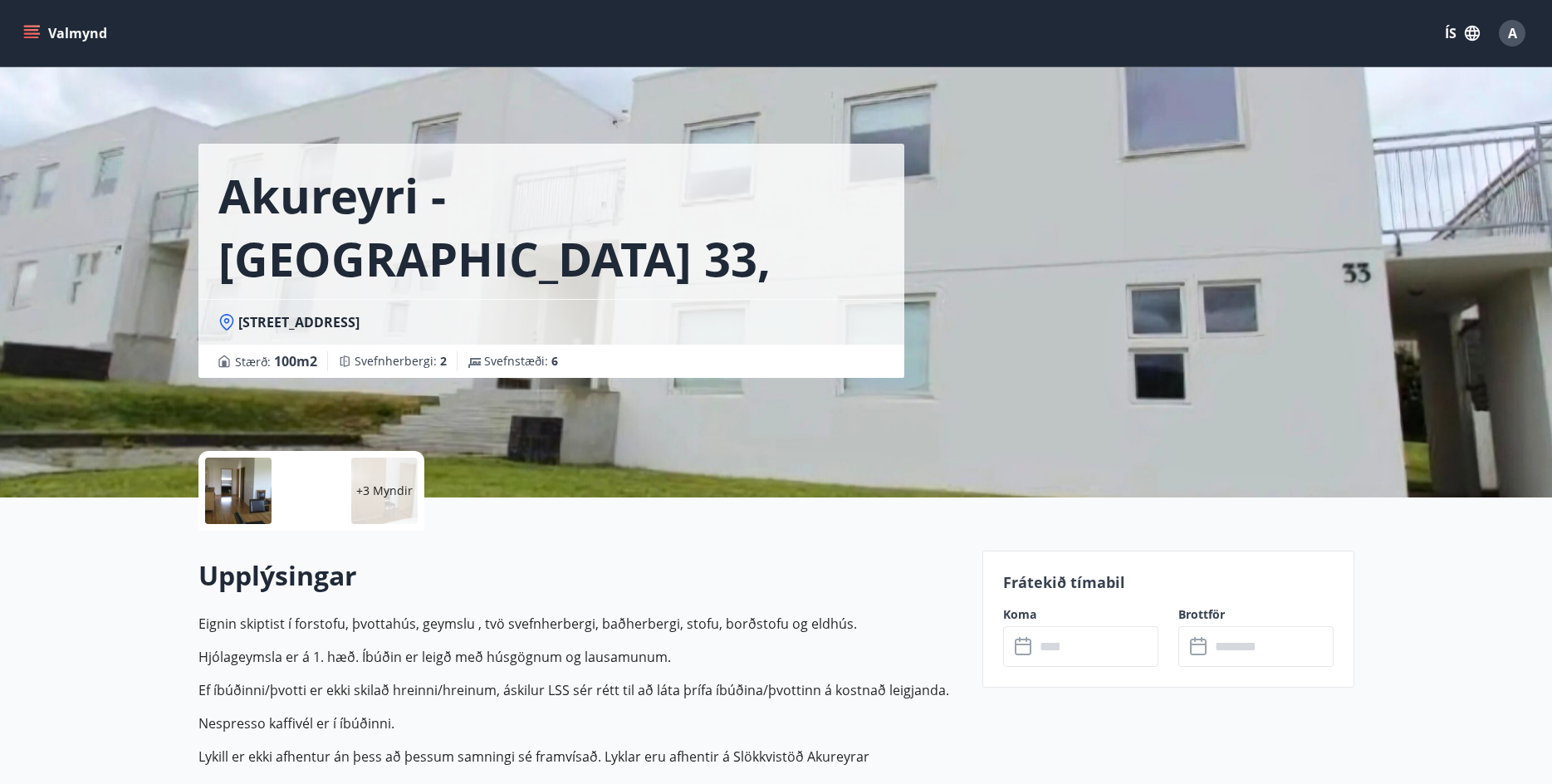
scroll to position [83, 0]
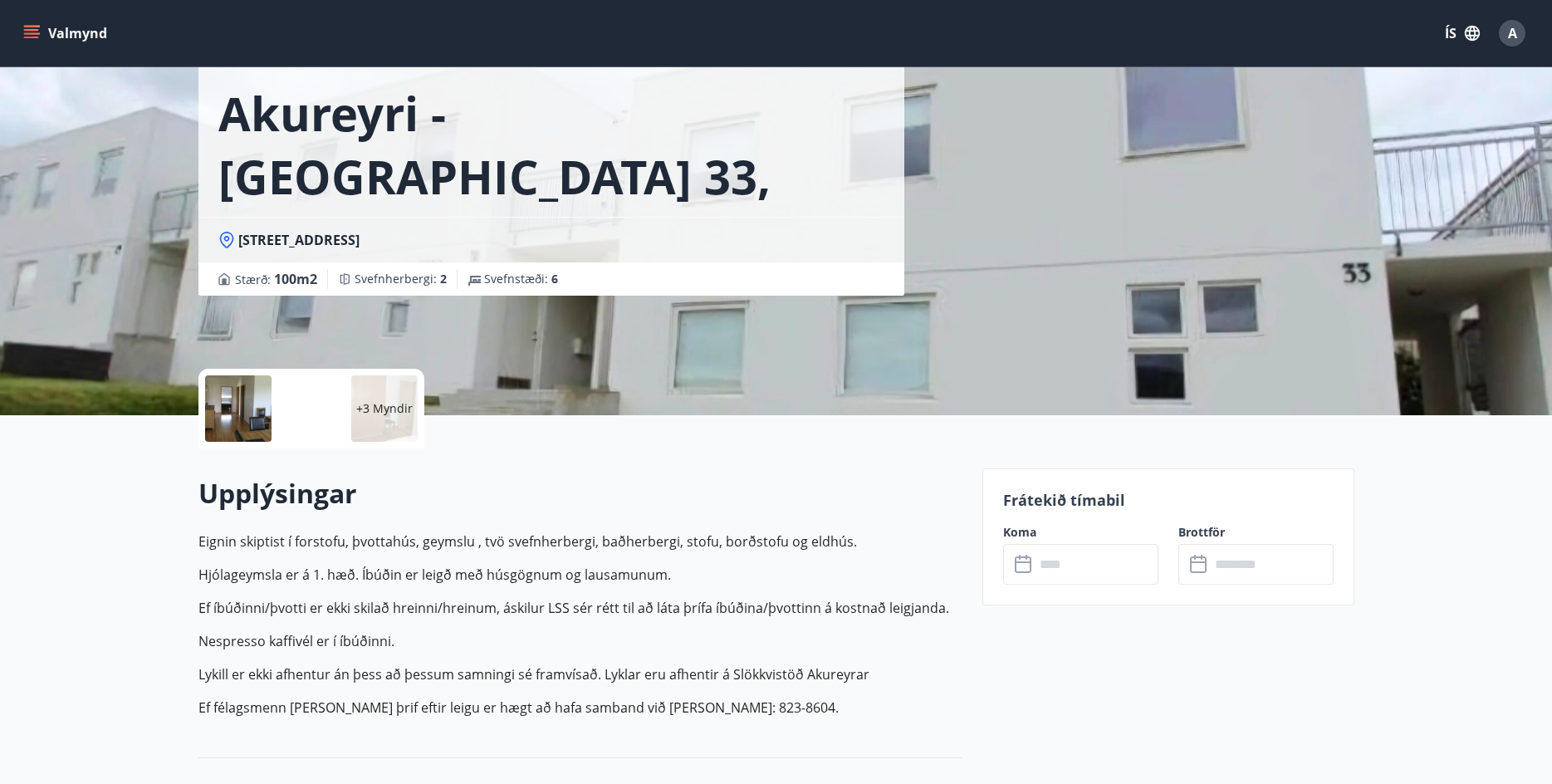
click at [1044, 565] on input "text" at bounding box center [1096, 564] width 124 height 41
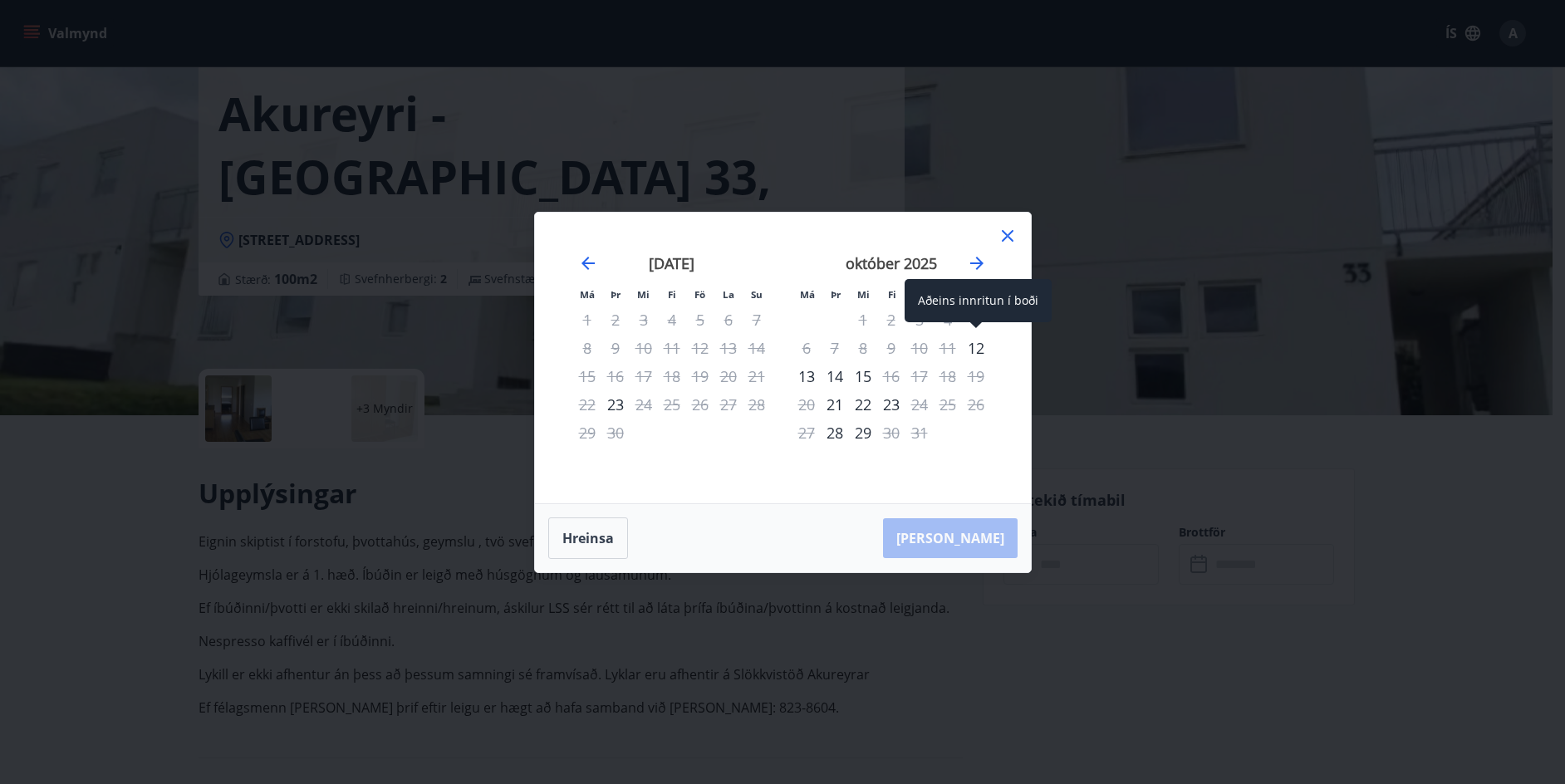
click at [974, 346] on div "12" at bounding box center [976, 348] width 29 height 29
click at [802, 378] on div "13" at bounding box center [806, 376] width 29 height 29
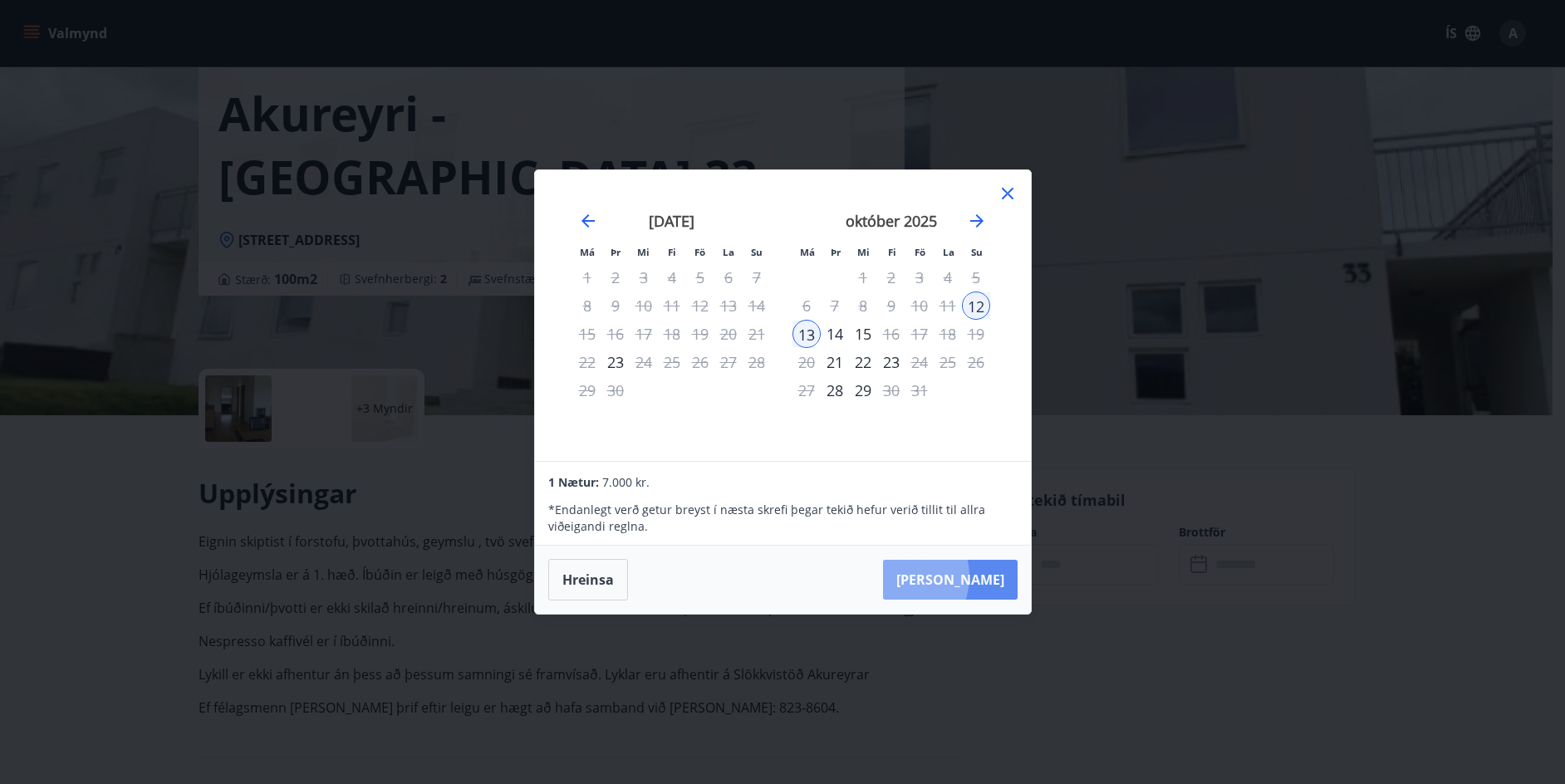
click at [949, 576] on button "[PERSON_NAME]" at bounding box center [951, 580] width 135 height 40
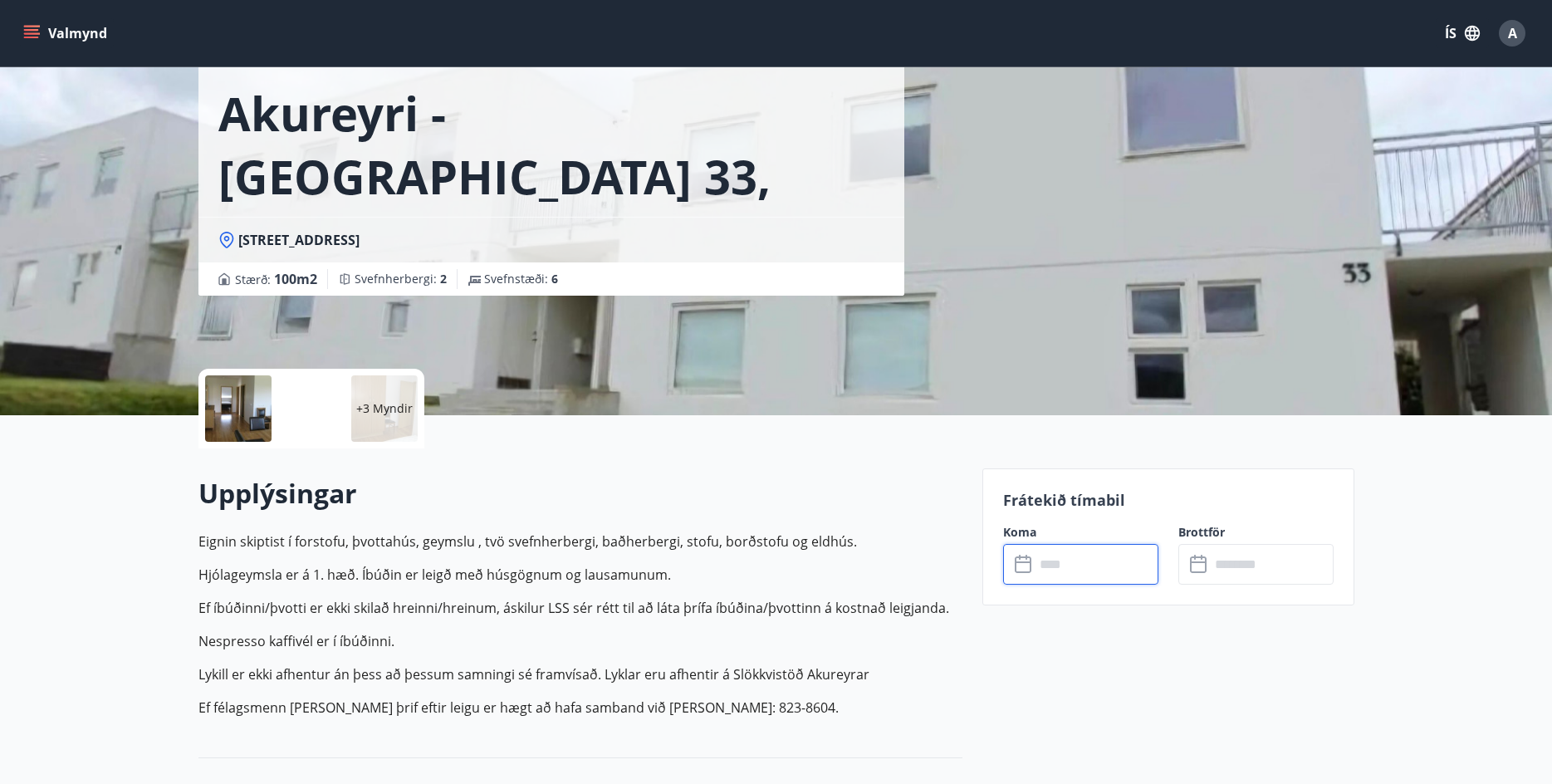
type input "******"
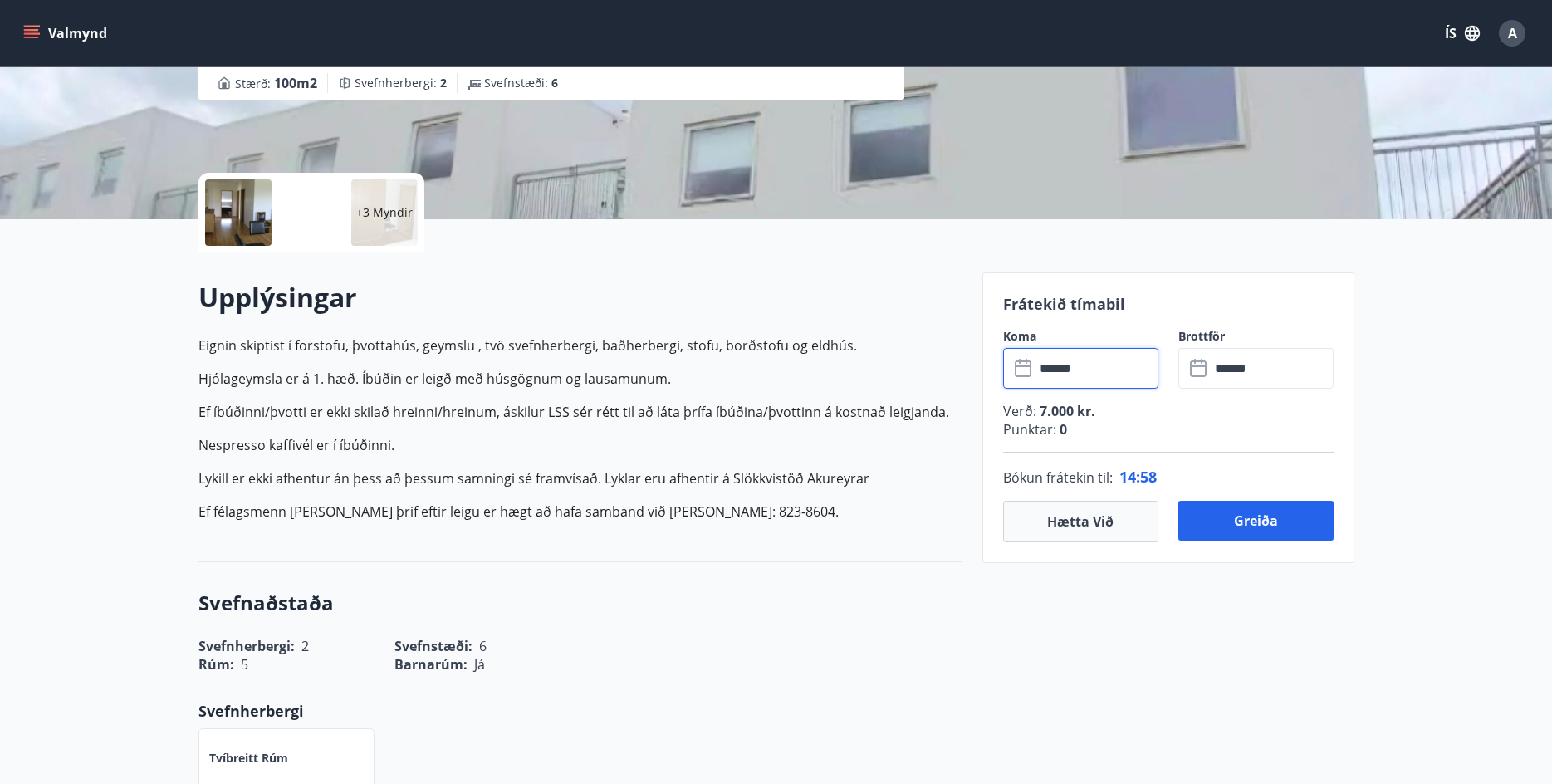
scroll to position [332, 0]
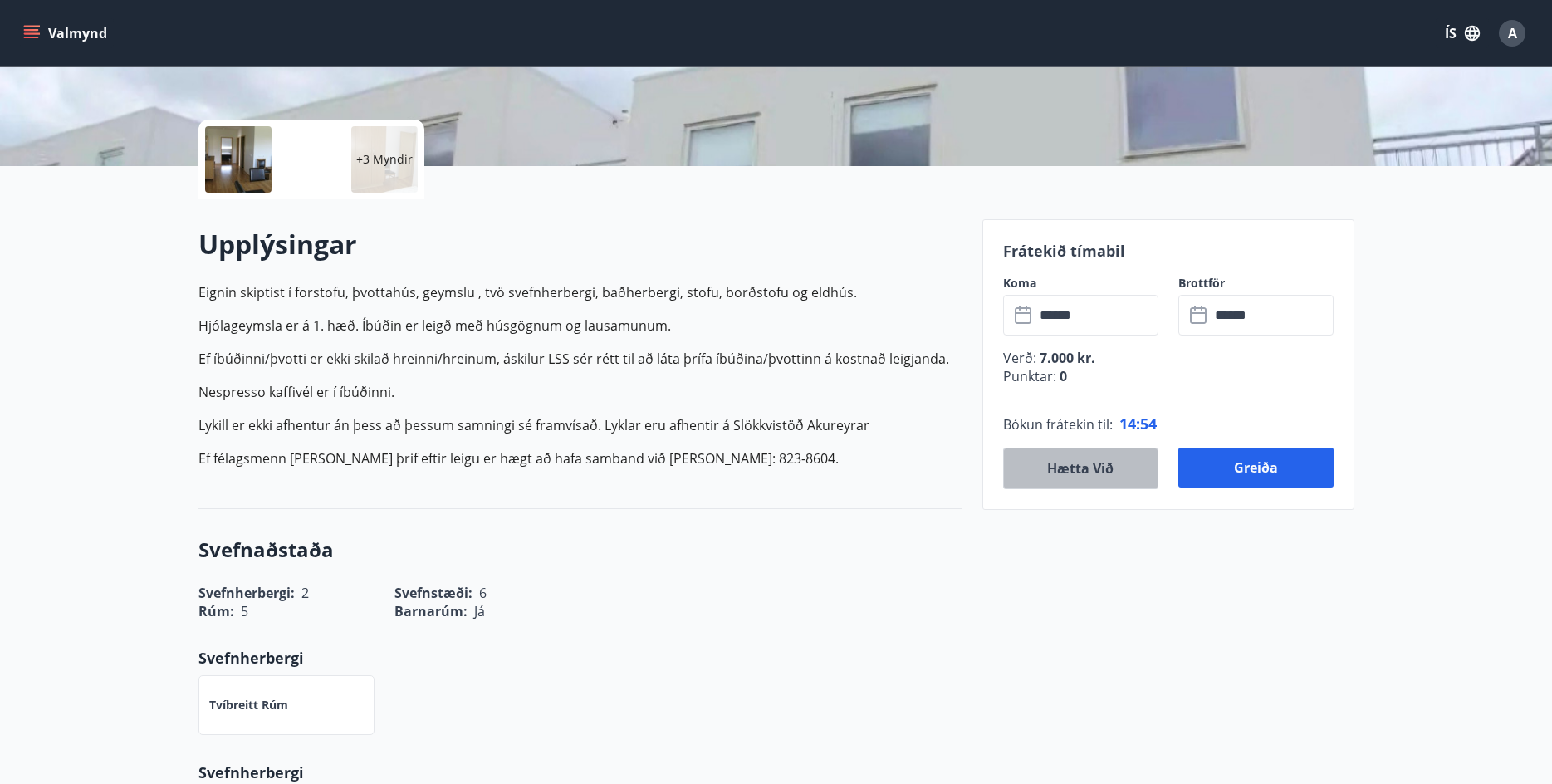
click at [1069, 463] on button "Hætta við" at bounding box center [1080, 468] width 155 height 42
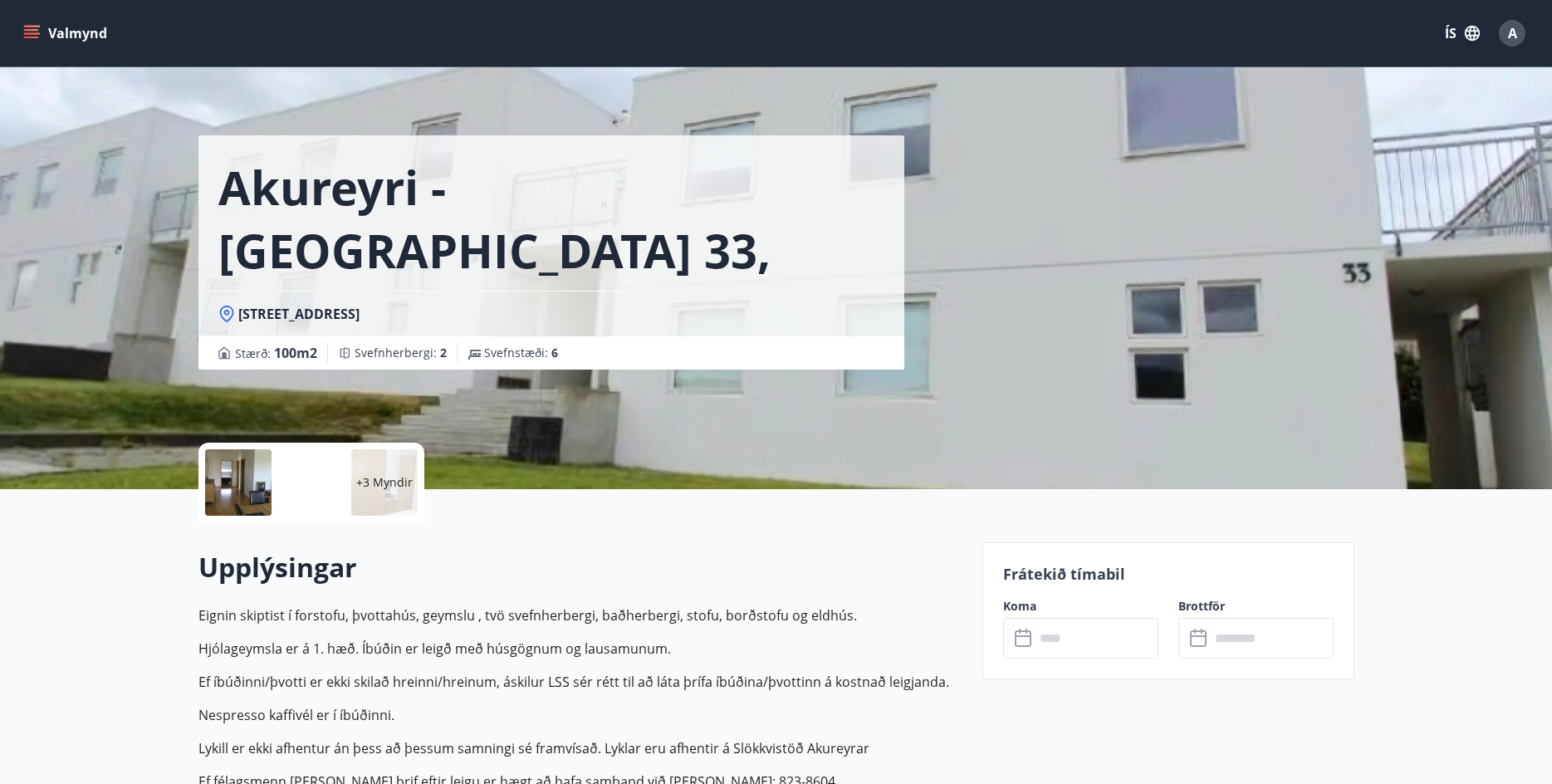
scroll to position [0, 0]
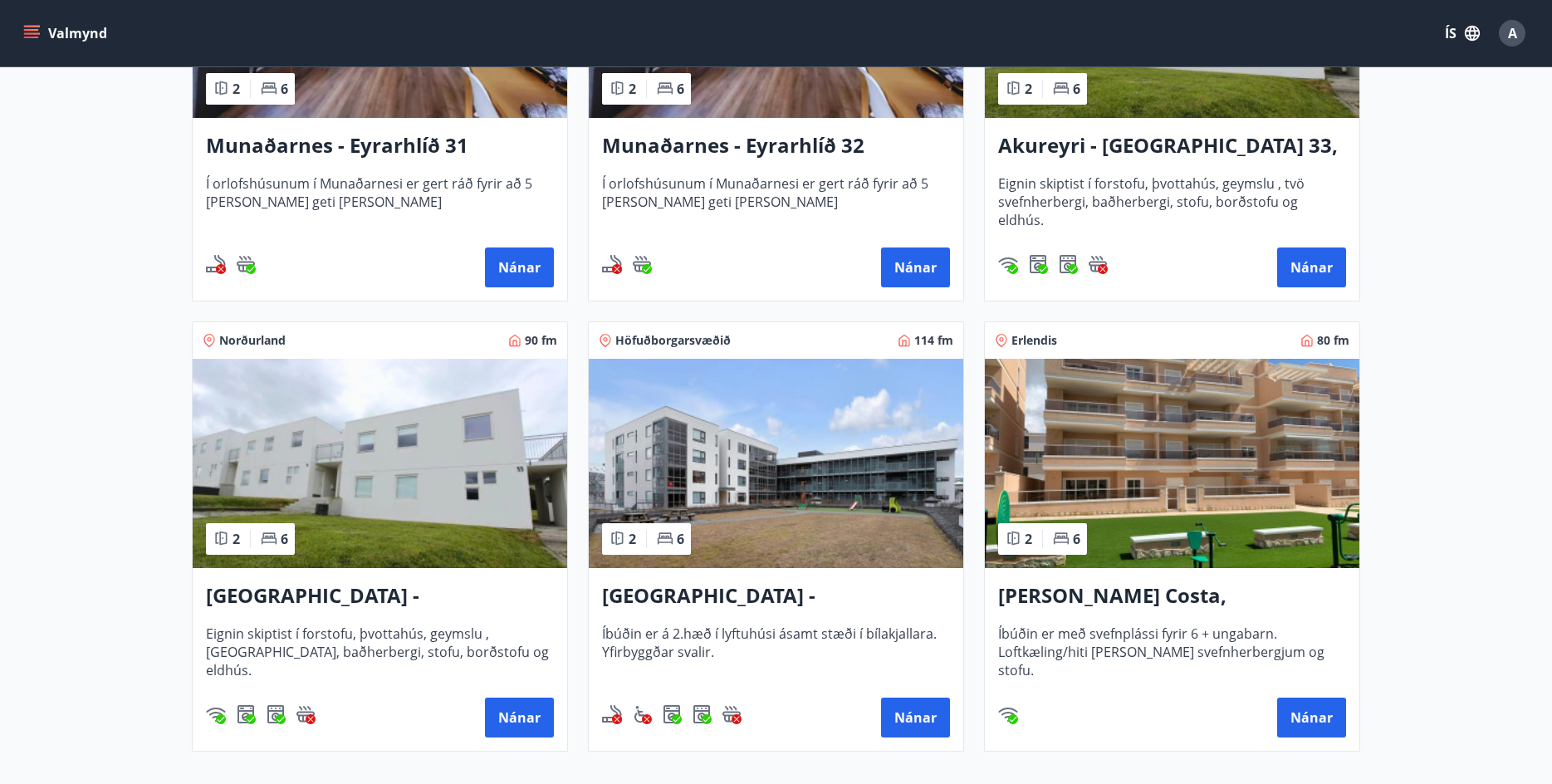
scroll to position [581, 0]
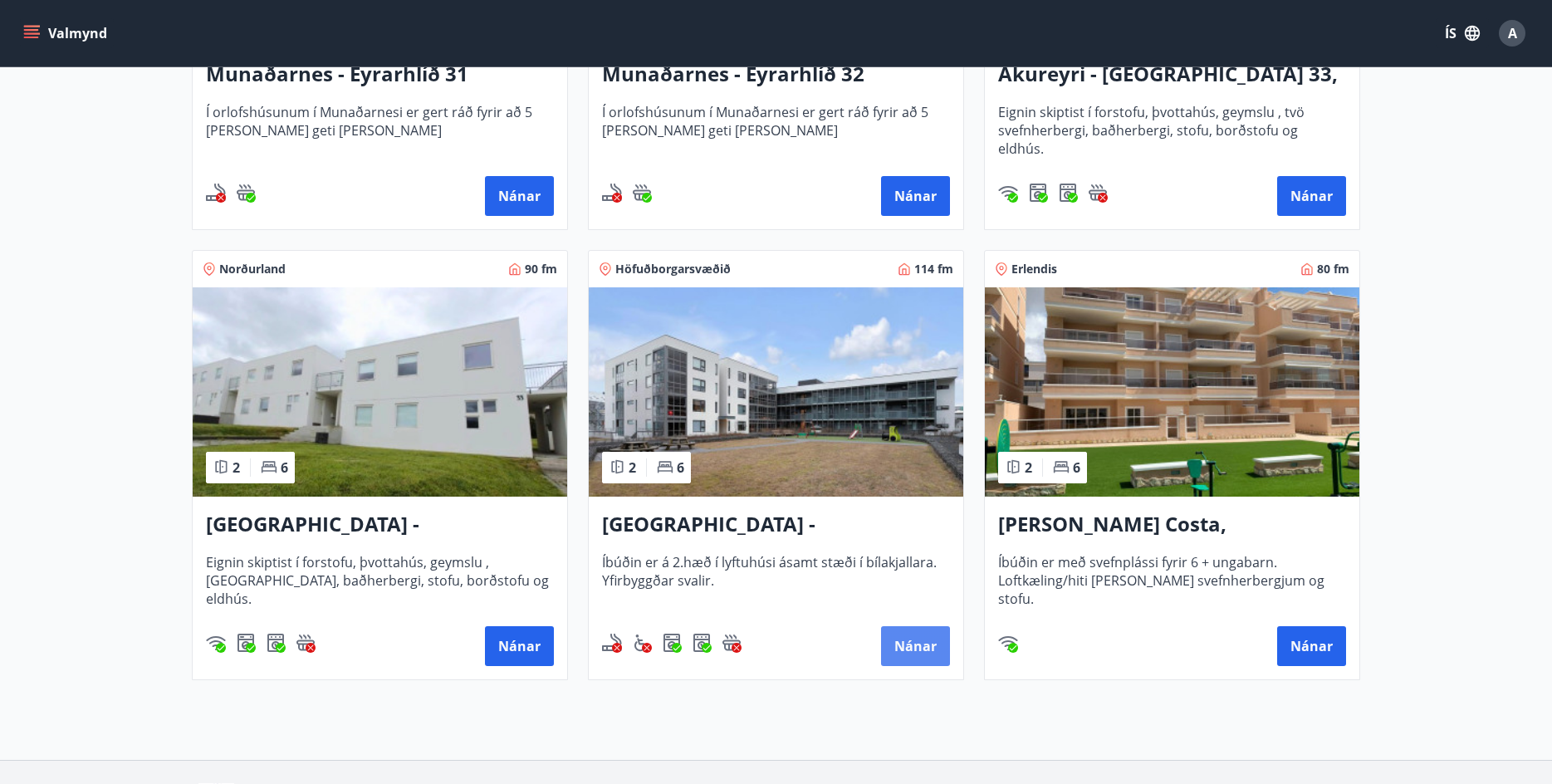
click at [923, 631] on button "Nánar" at bounding box center [915, 646] width 69 height 40
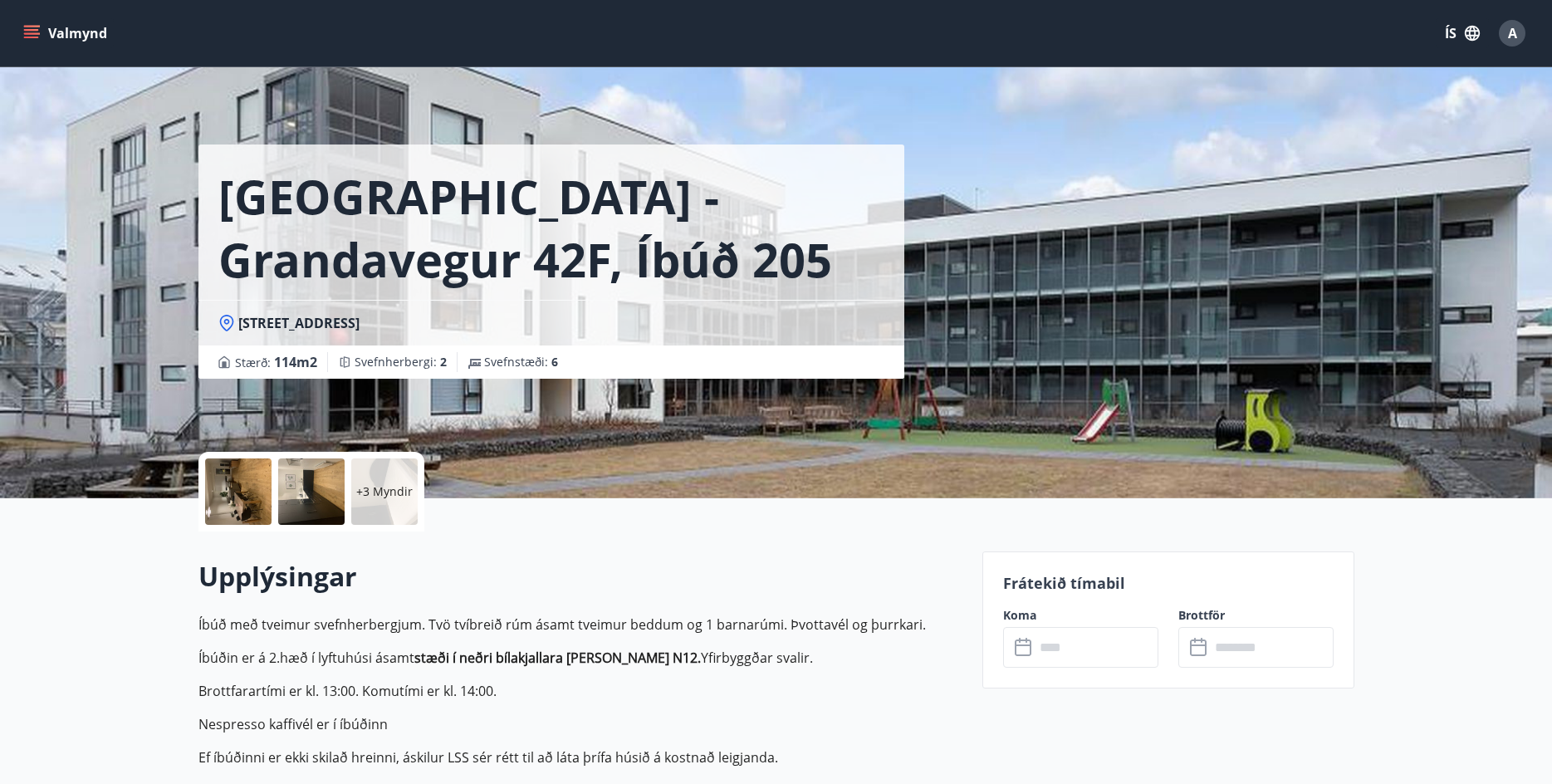
click at [260, 501] on div at bounding box center [239, 491] width 67 height 67
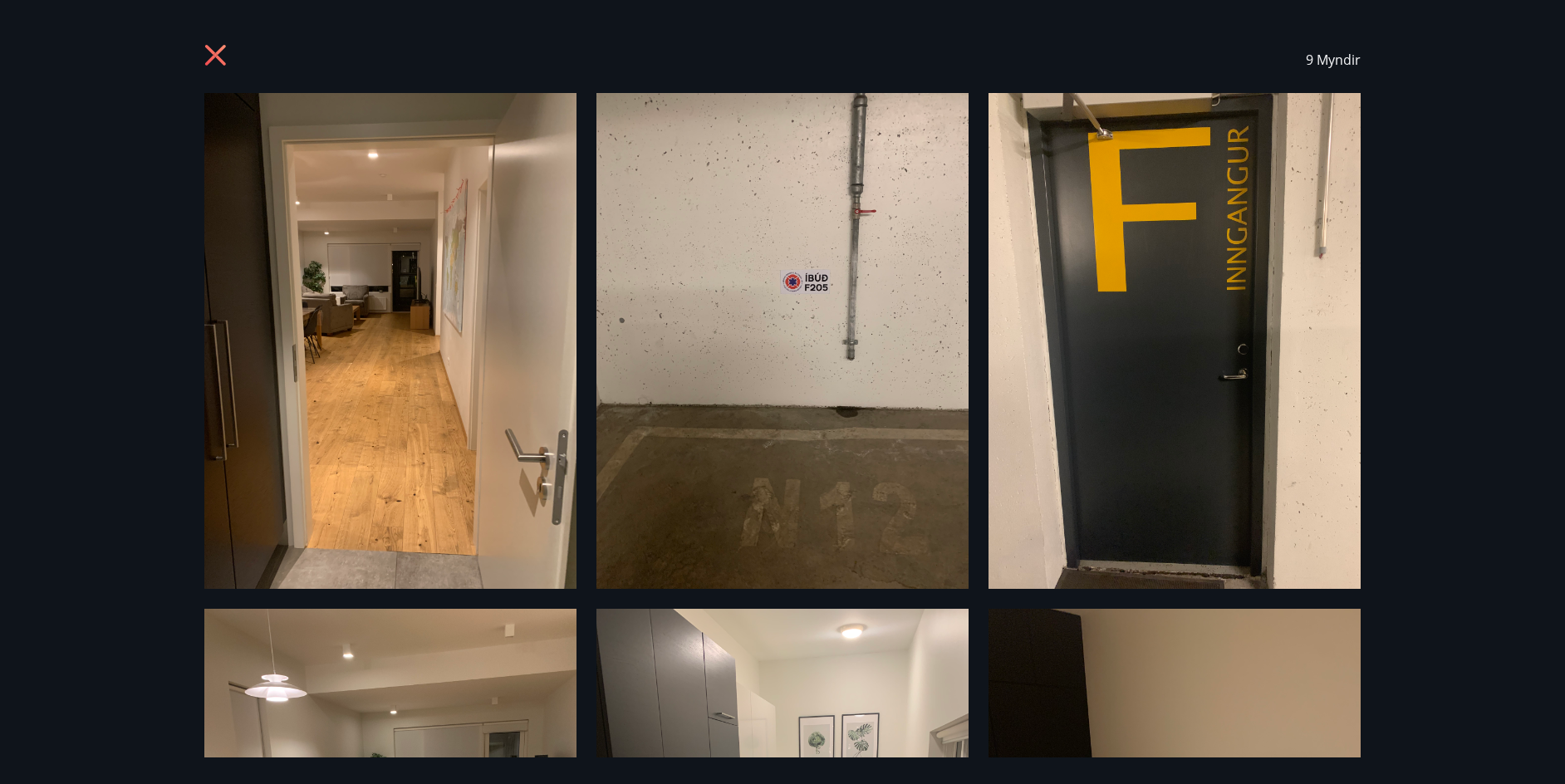
click at [206, 50] on icon at bounding box center [218, 57] width 27 height 27
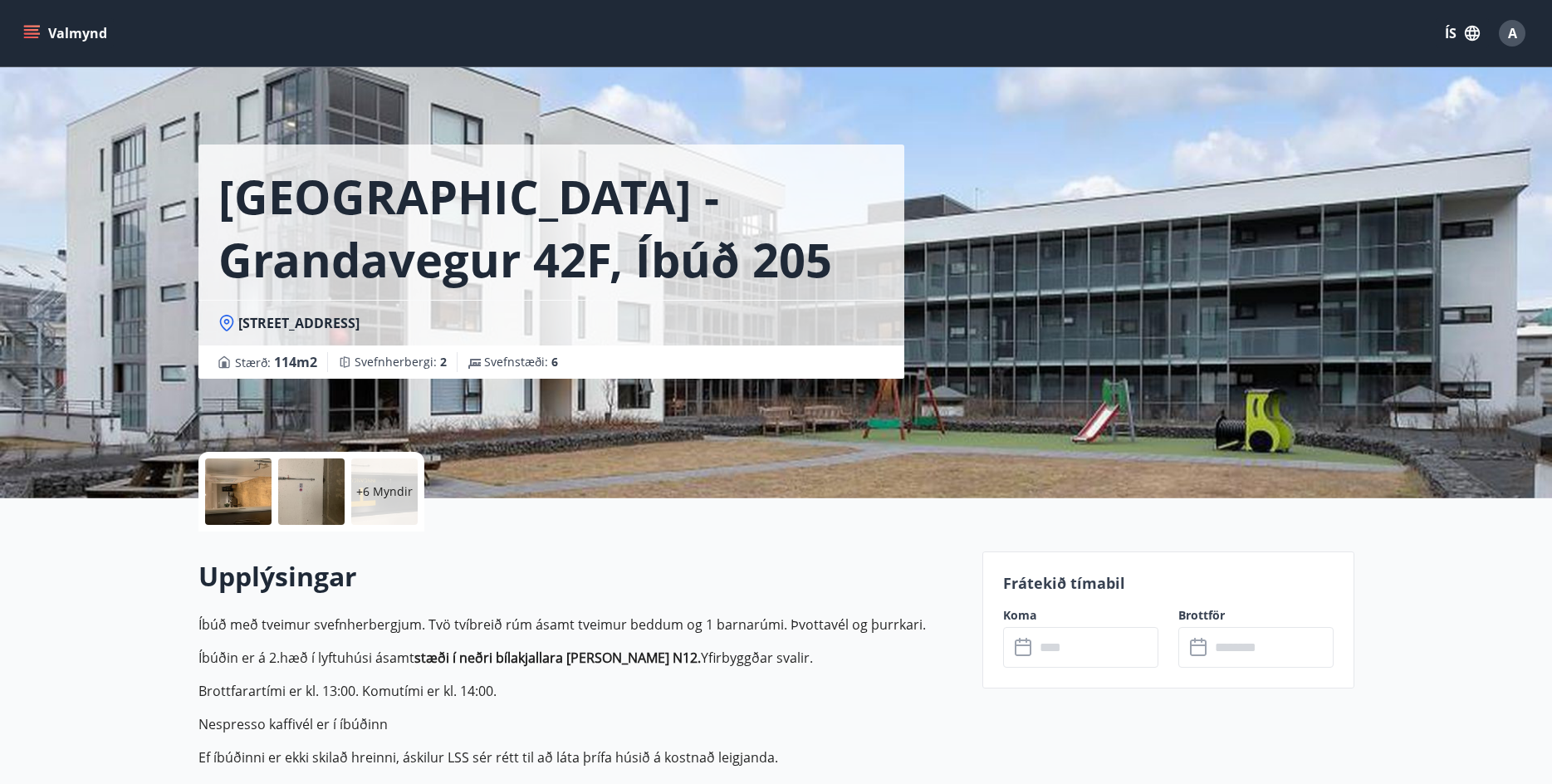
click at [1068, 648] on input "text" at bounding box center [1096, 647] width 124 height 41
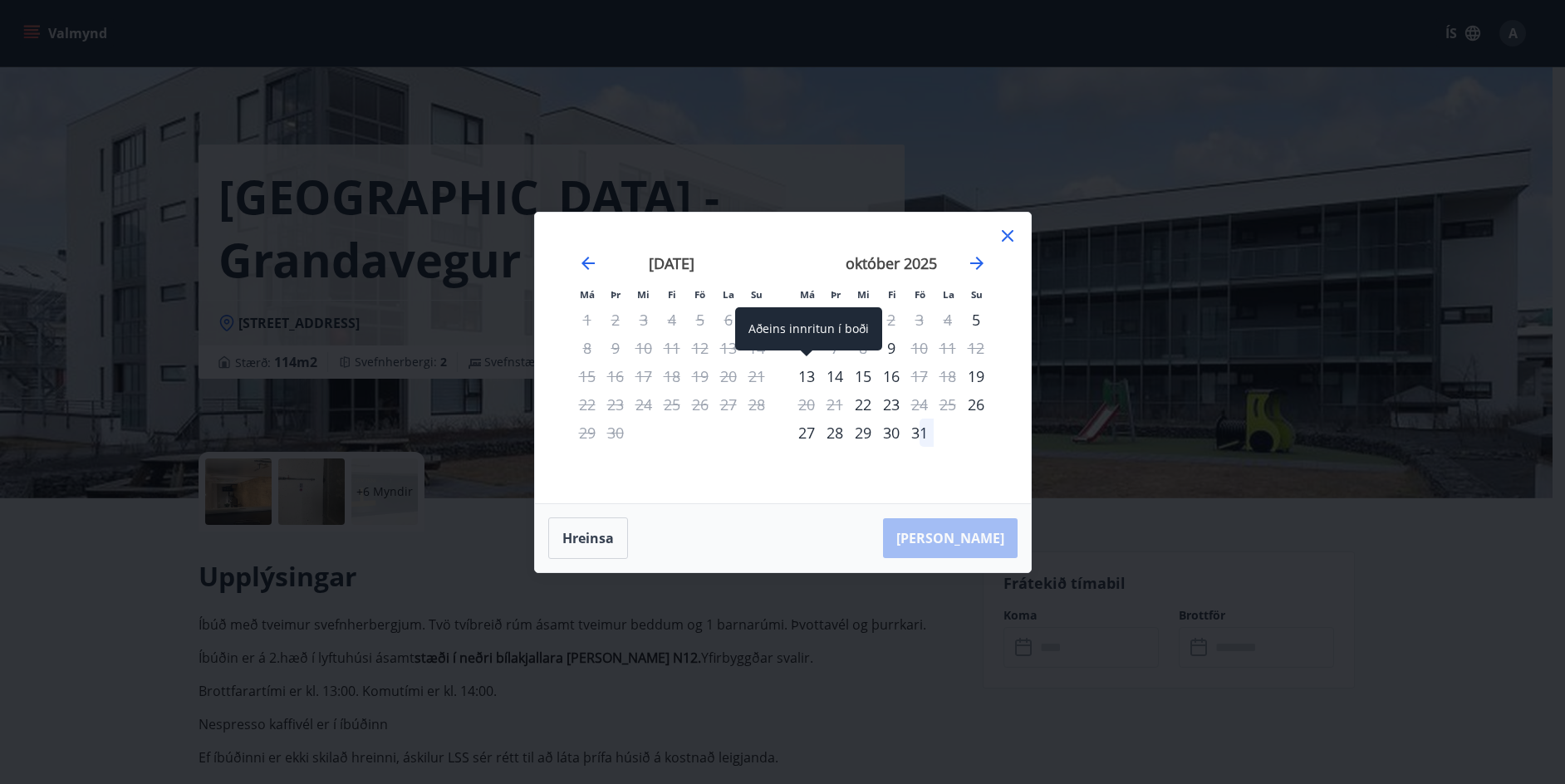
click at [806, 374] on div "13" at bounding box center [806, 376] width 29 height 29
click at [831, 372] on div "14" at bounding box center [835, 376] width 29 height 29
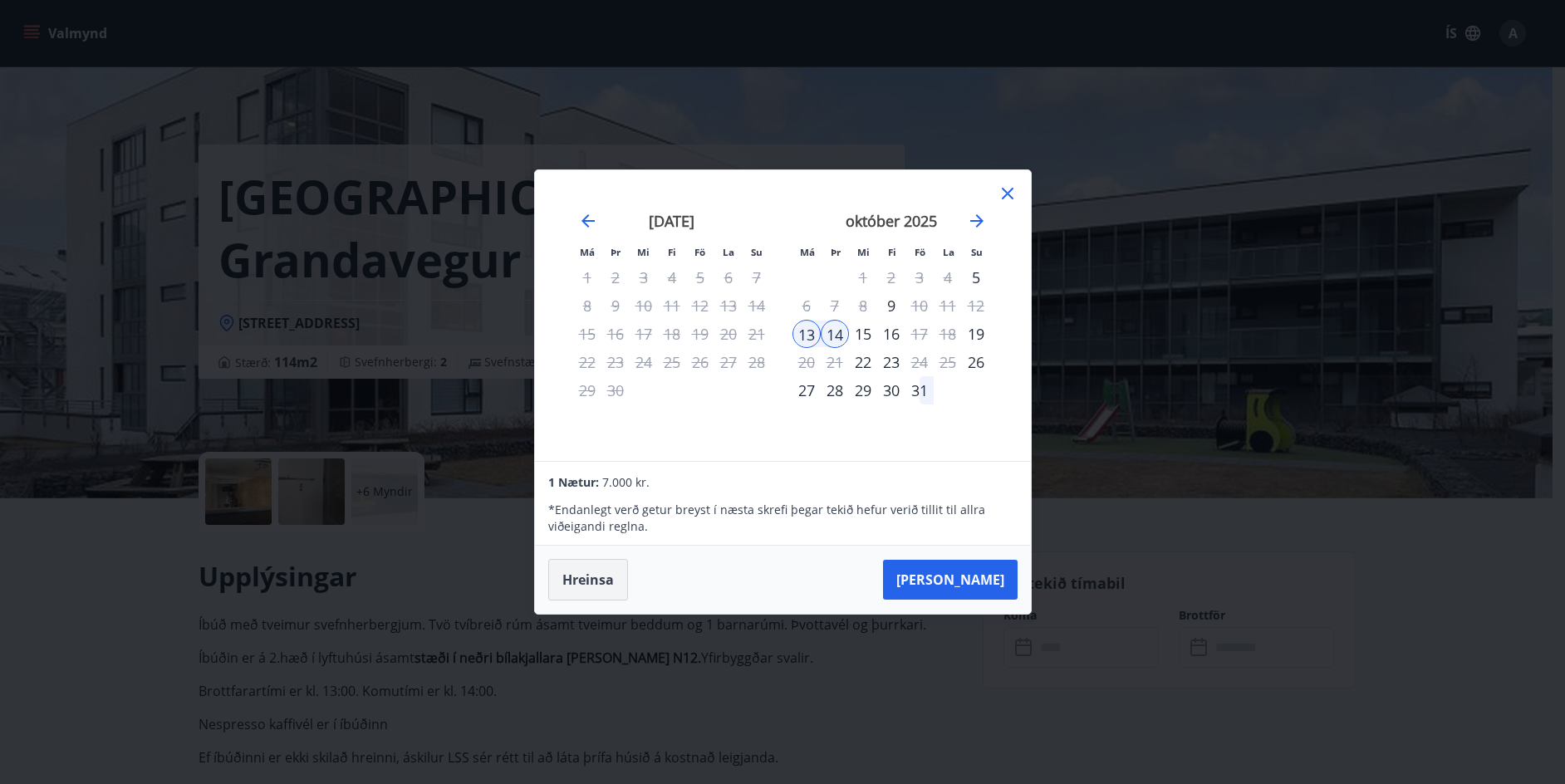
click at [592, 584] on button "Hreinsa" at bounding box center [589, 580] width 80 height 42
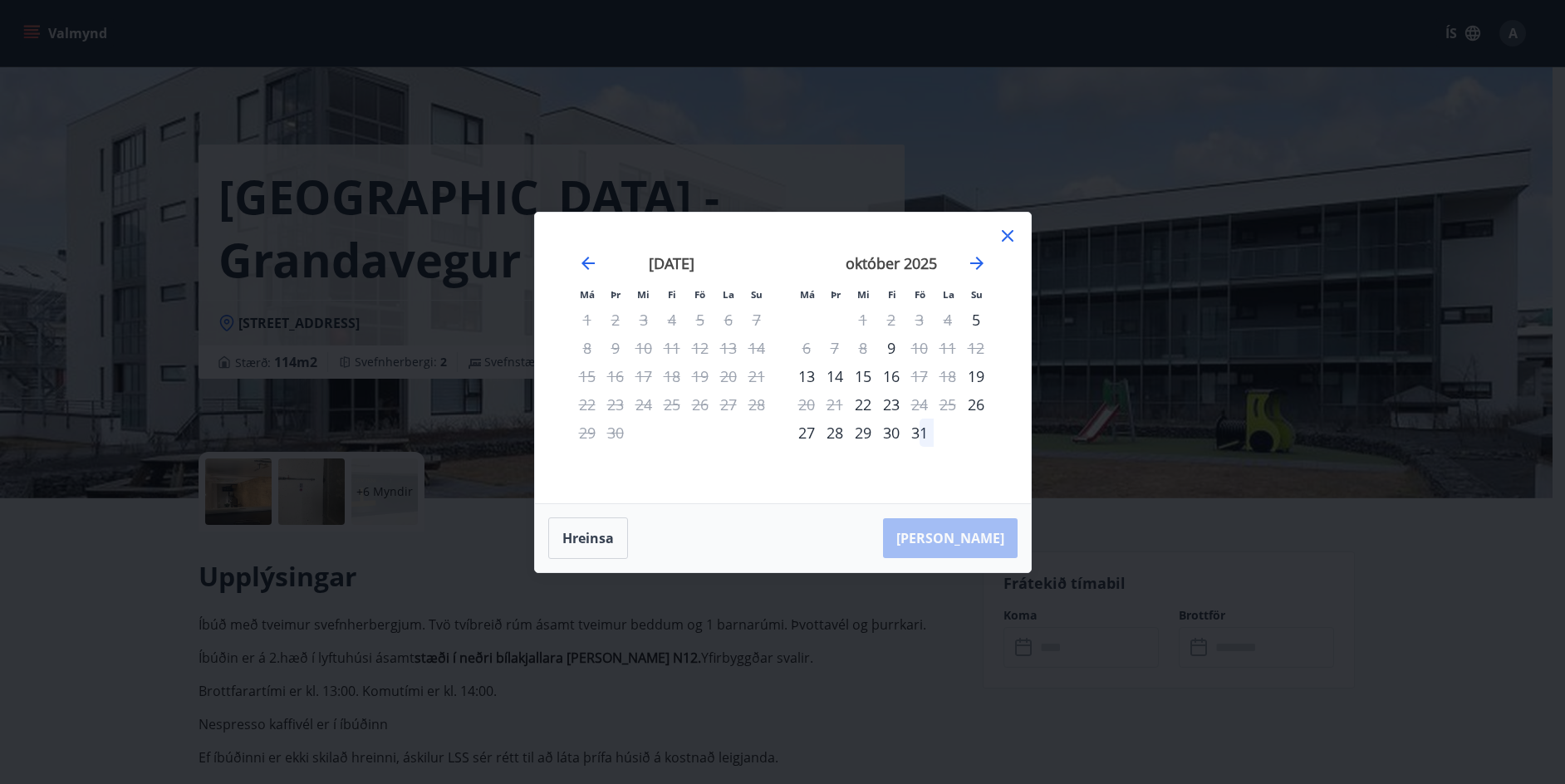
click at [1006, 238] on icon at bounding box center [1008, 236] width 11 height 11
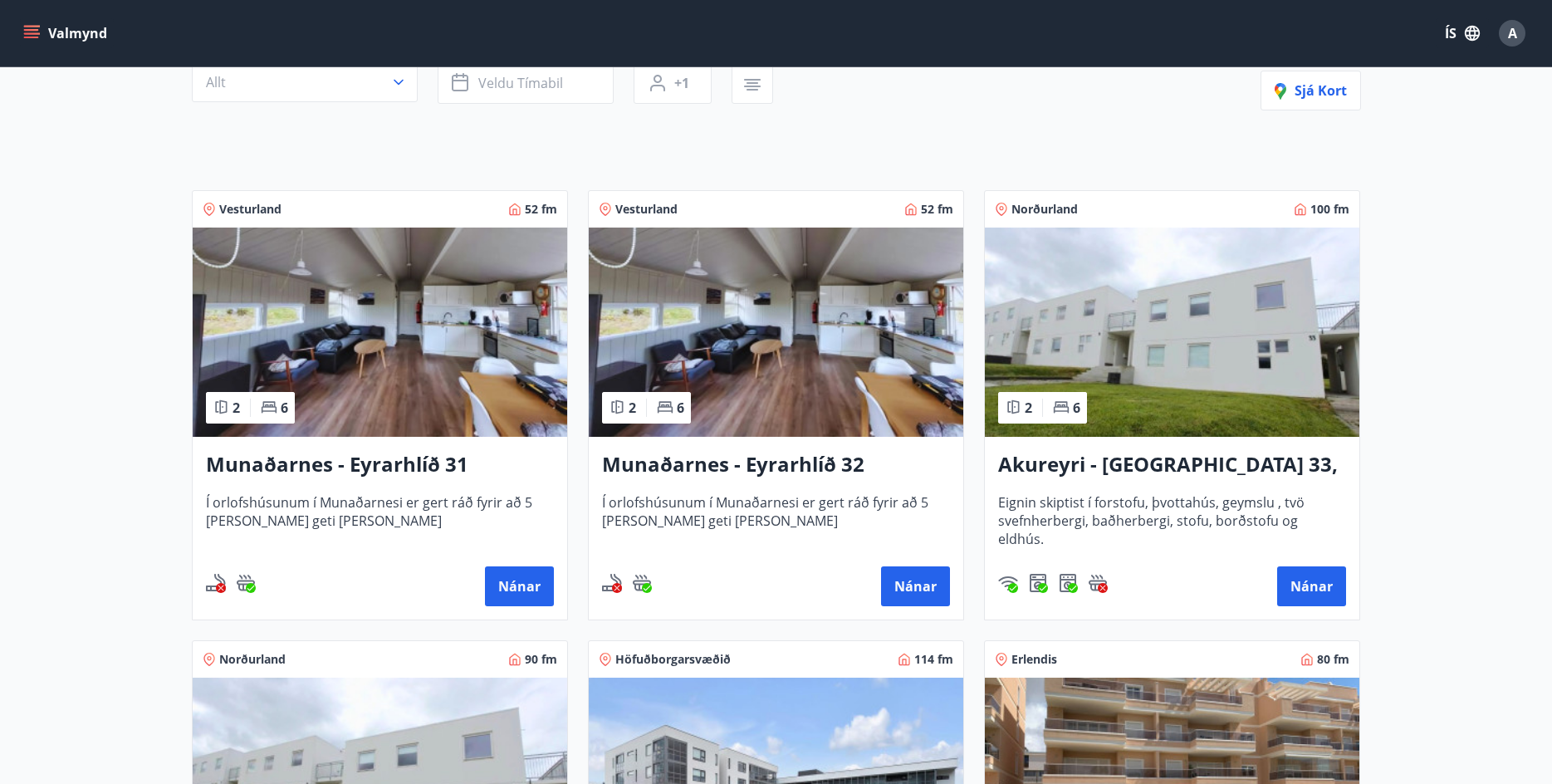
scroll to position [83, 0]
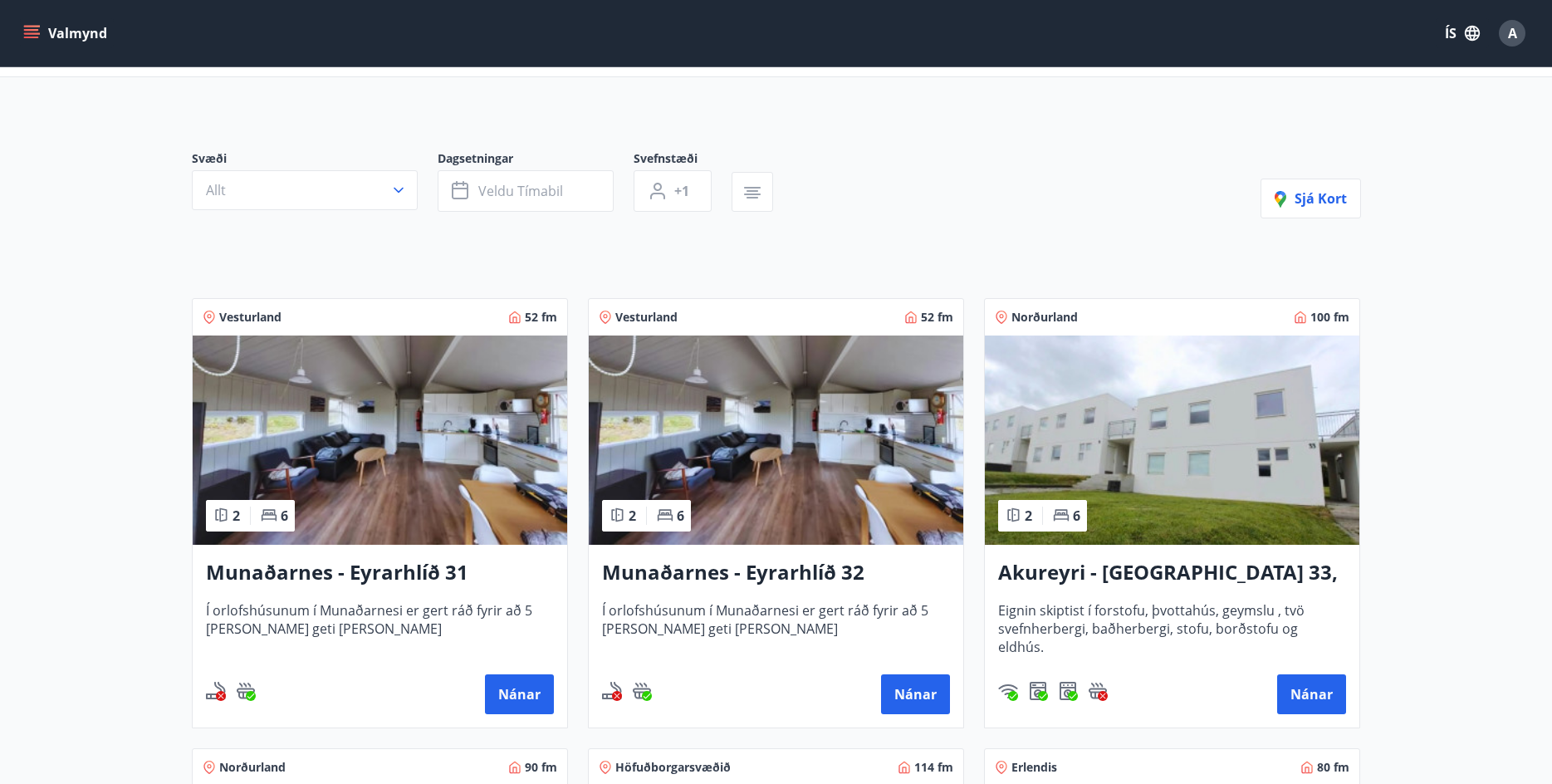
click at [24, 32] on icon "menu" at bounding box center [30, 32] width 16 height 16
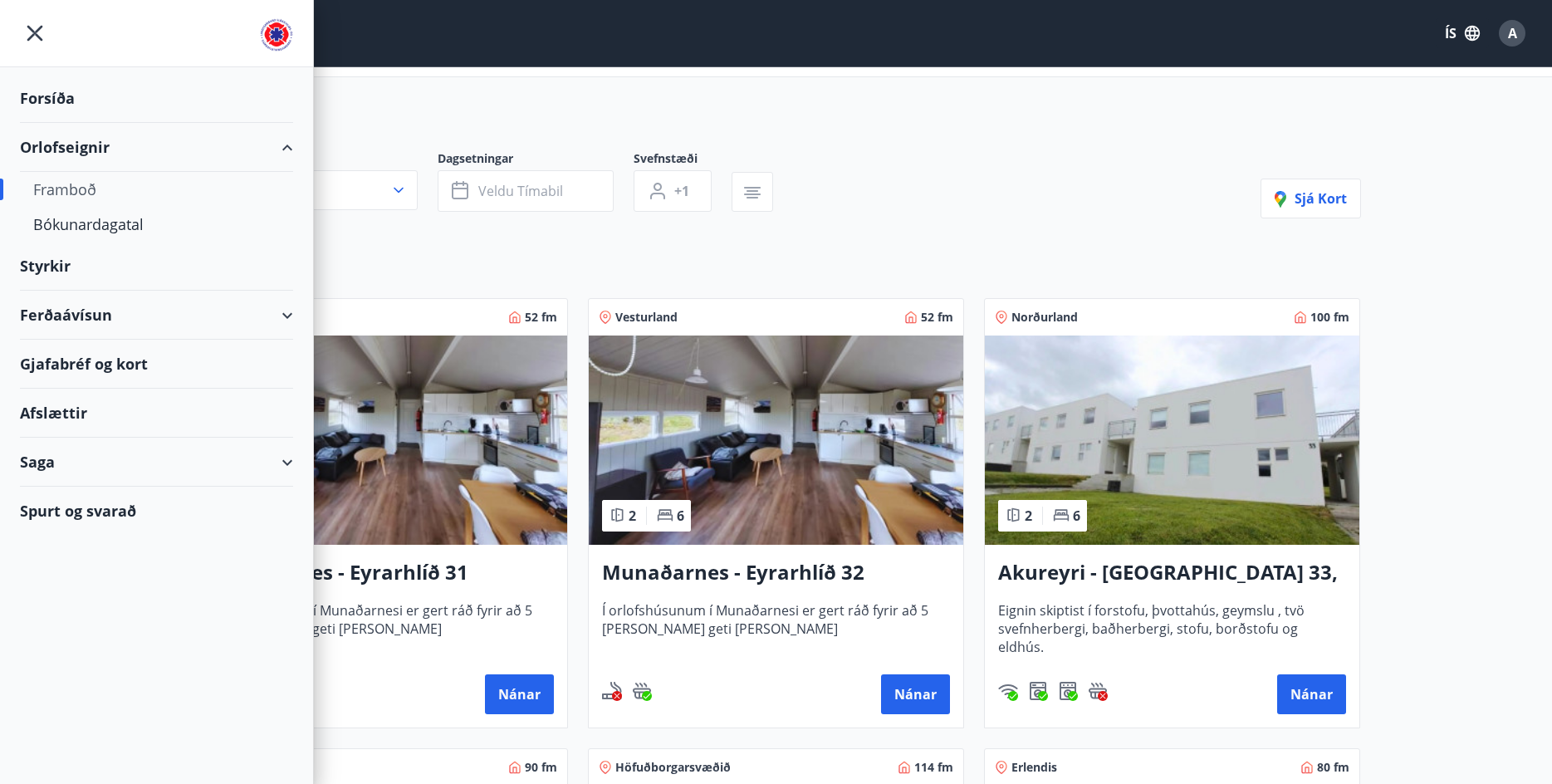
click at [57, 316] on div "Ferðaávísun" at bounding box center [156, 316] width 273 height 49
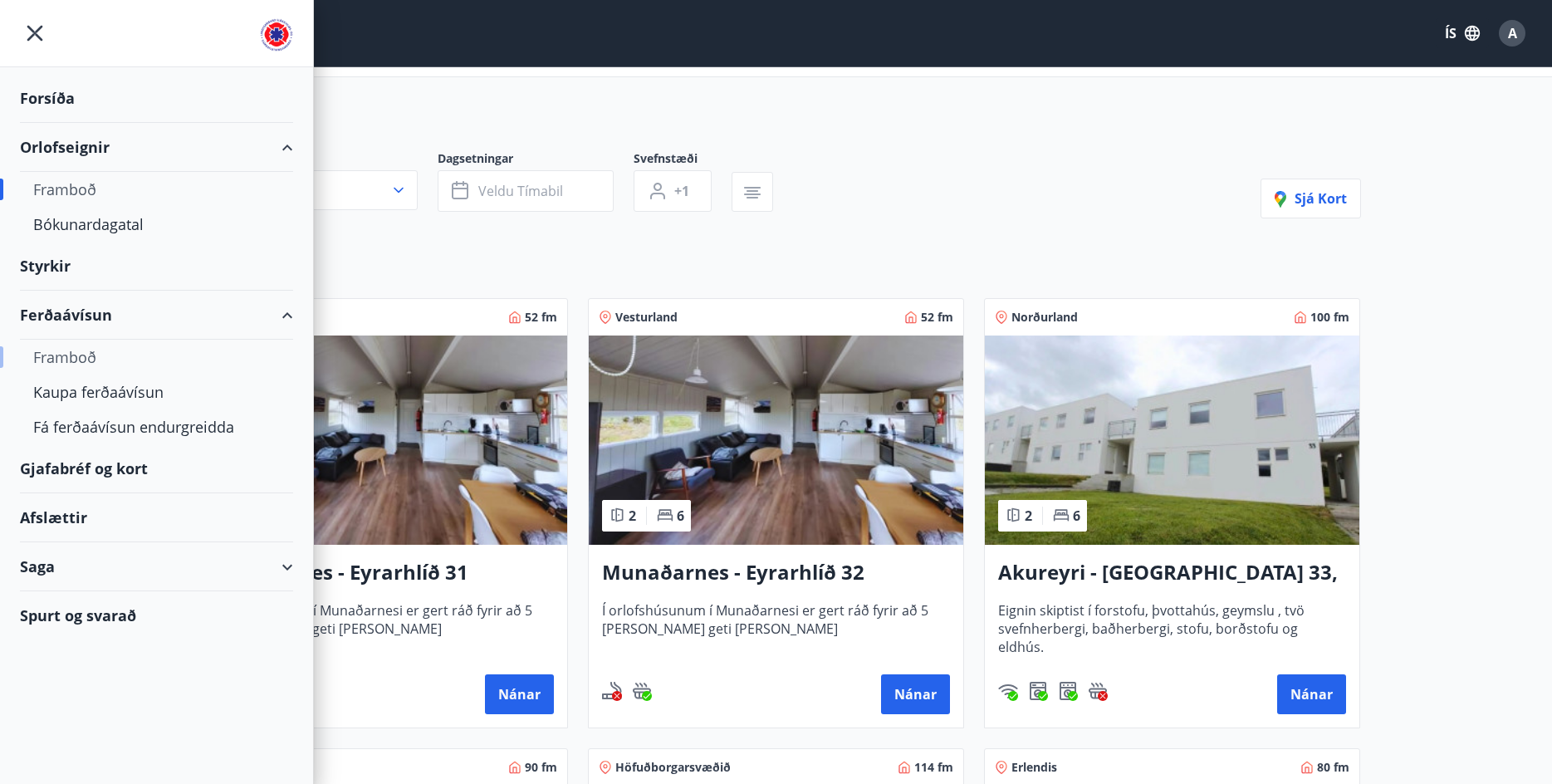
click at [59, 352] on div "Framboð" at bounding box center [156, 356] width 246 height 35
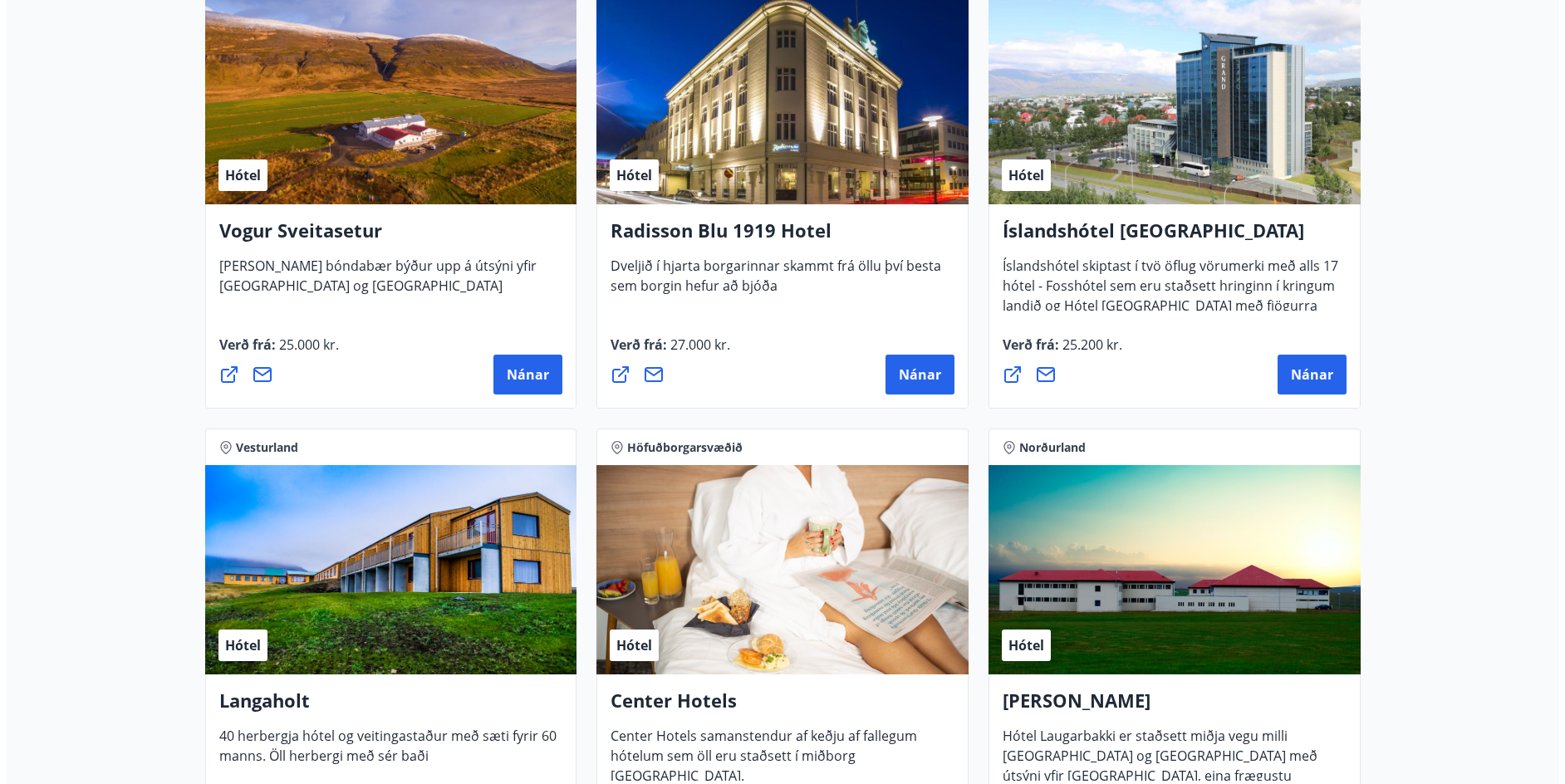
scroll to position [3155, 0]
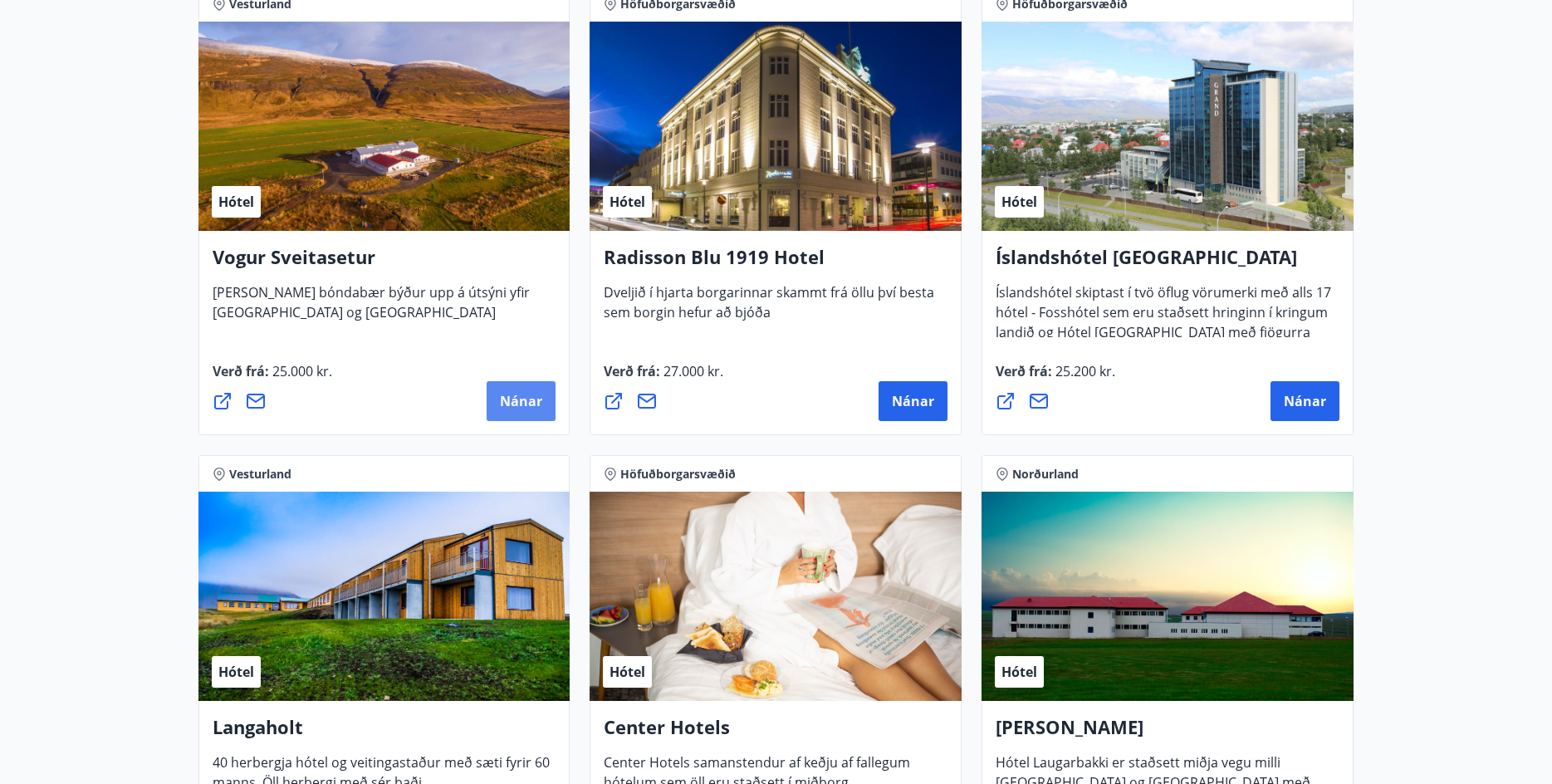
click at [523, 403] on span "Nánar" at bounding box center [521, 400] width 43 height 18
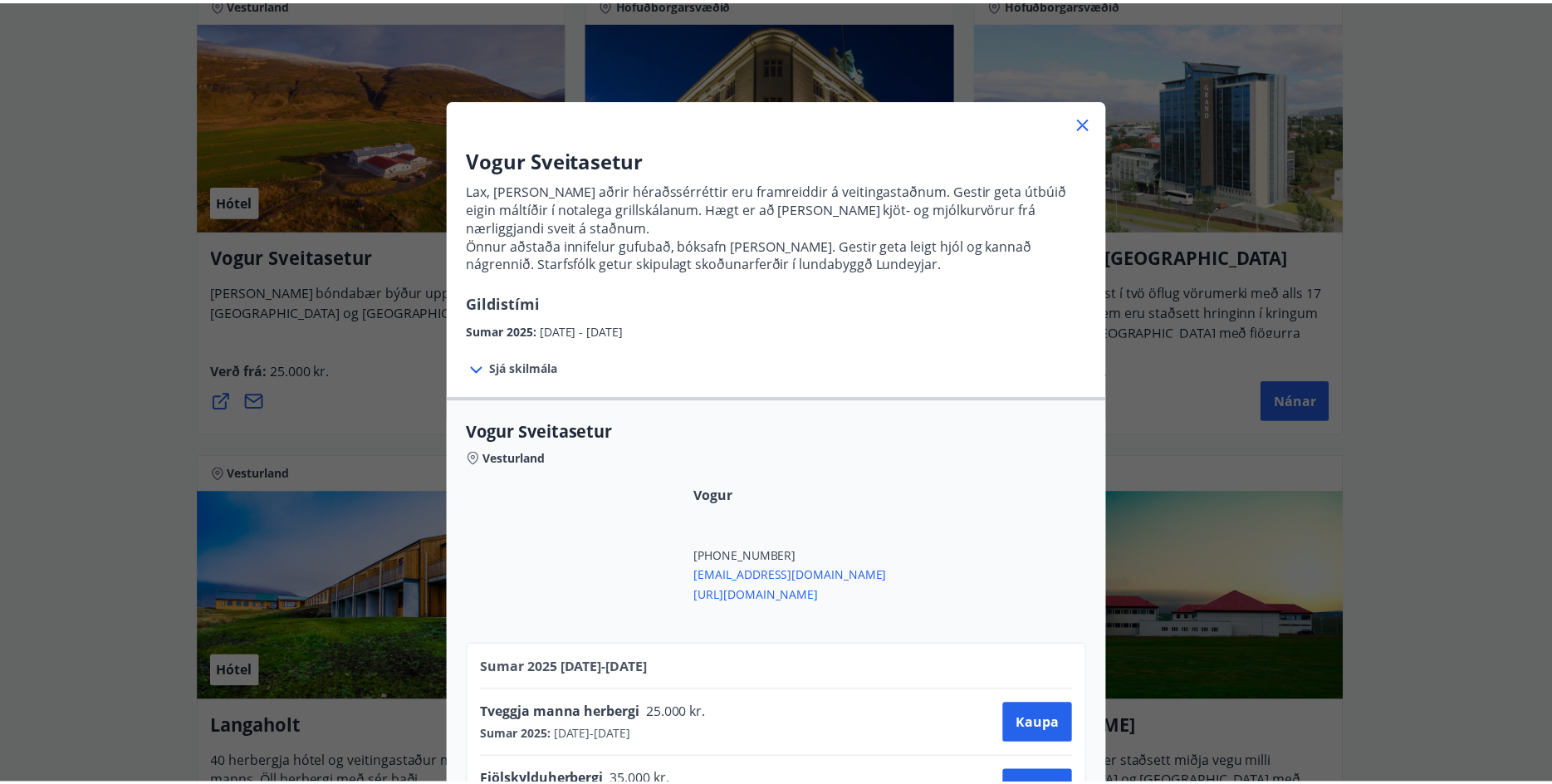
scroll to position [74, 0]
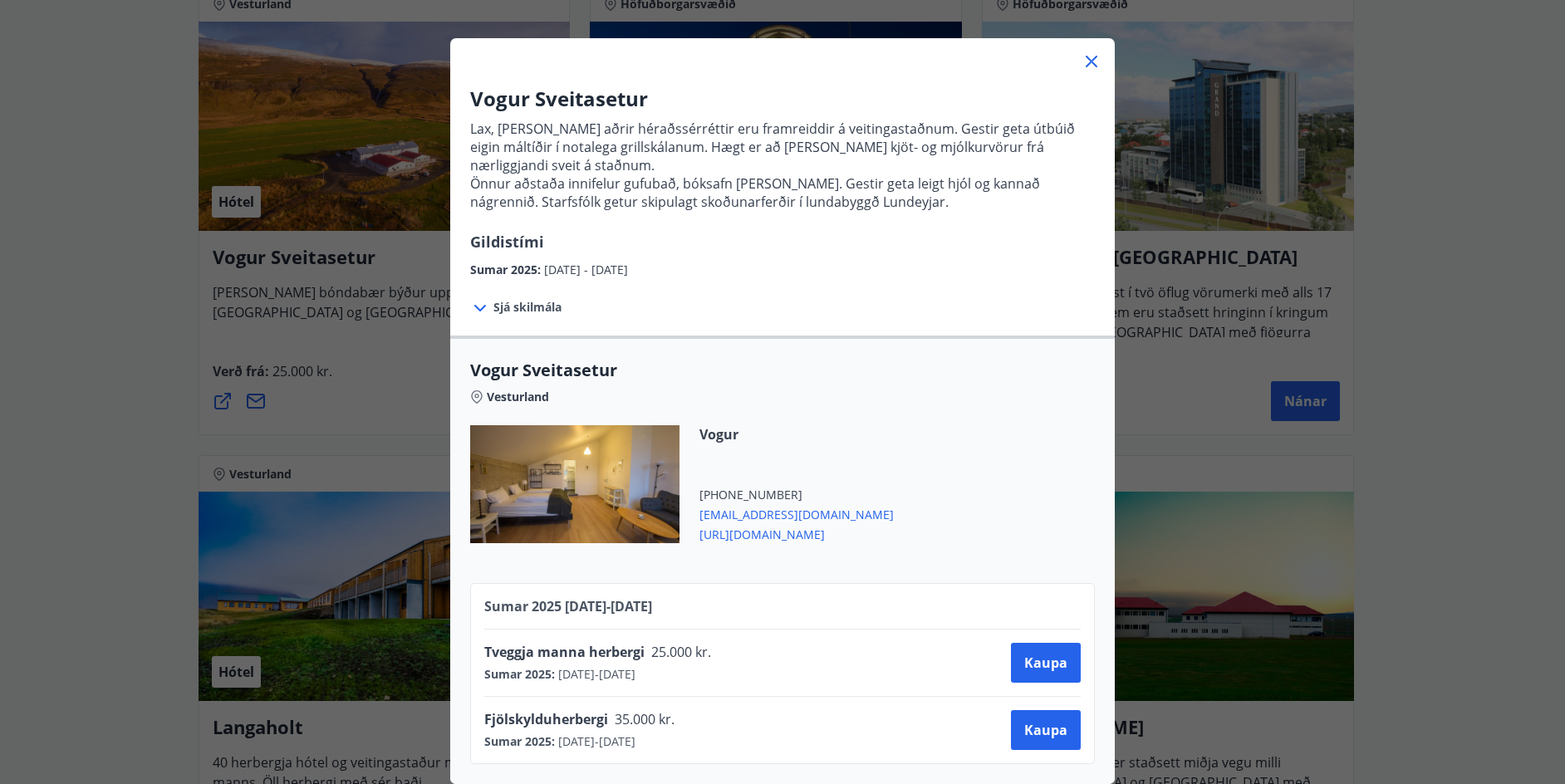
click at [1088, 51] on icon at bounding box center [1091, 61] width 20 height 20
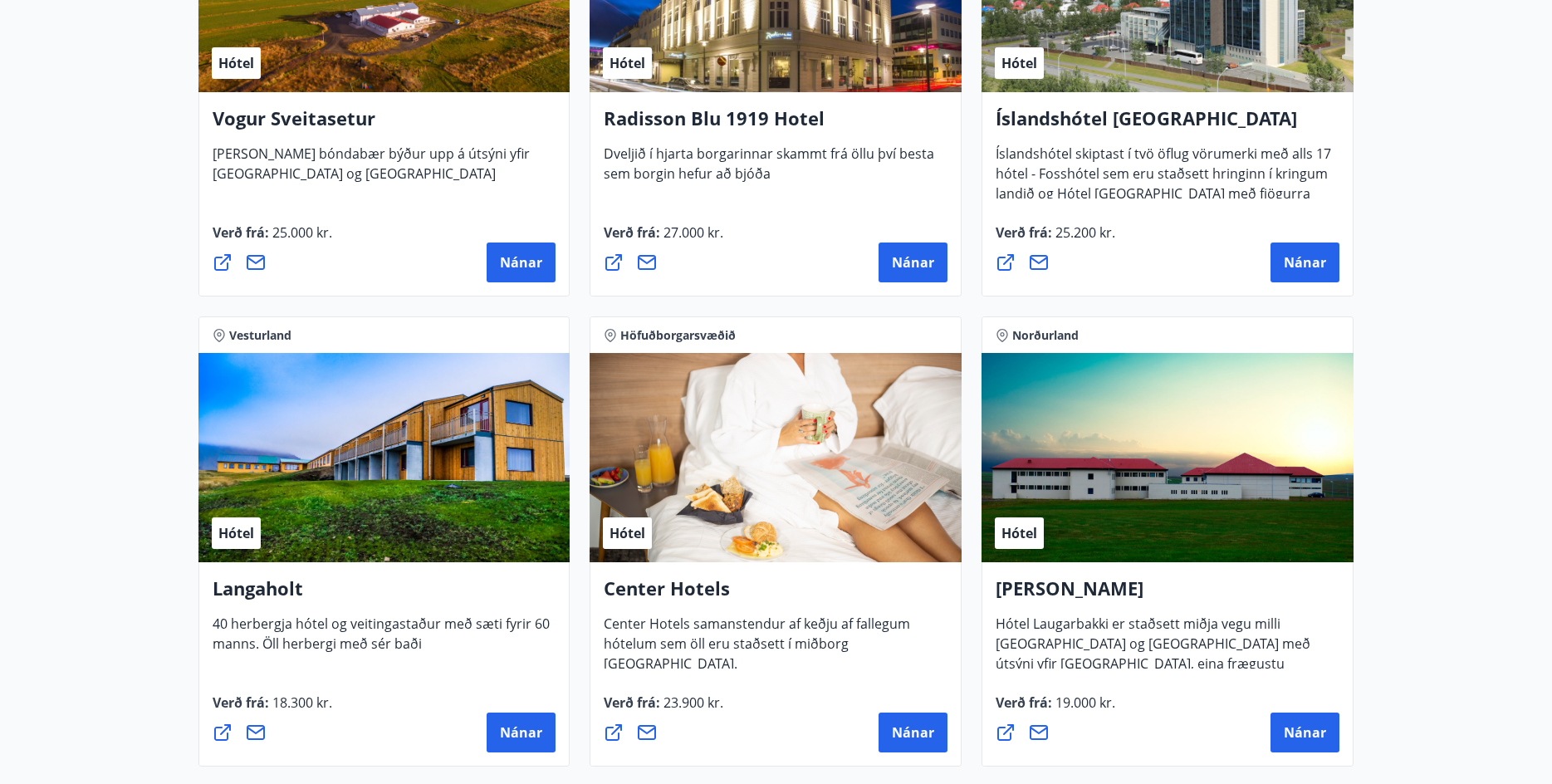
scroll to position [3320, 0]
